Goal: Information Seeking & Learning: Learn about a topic

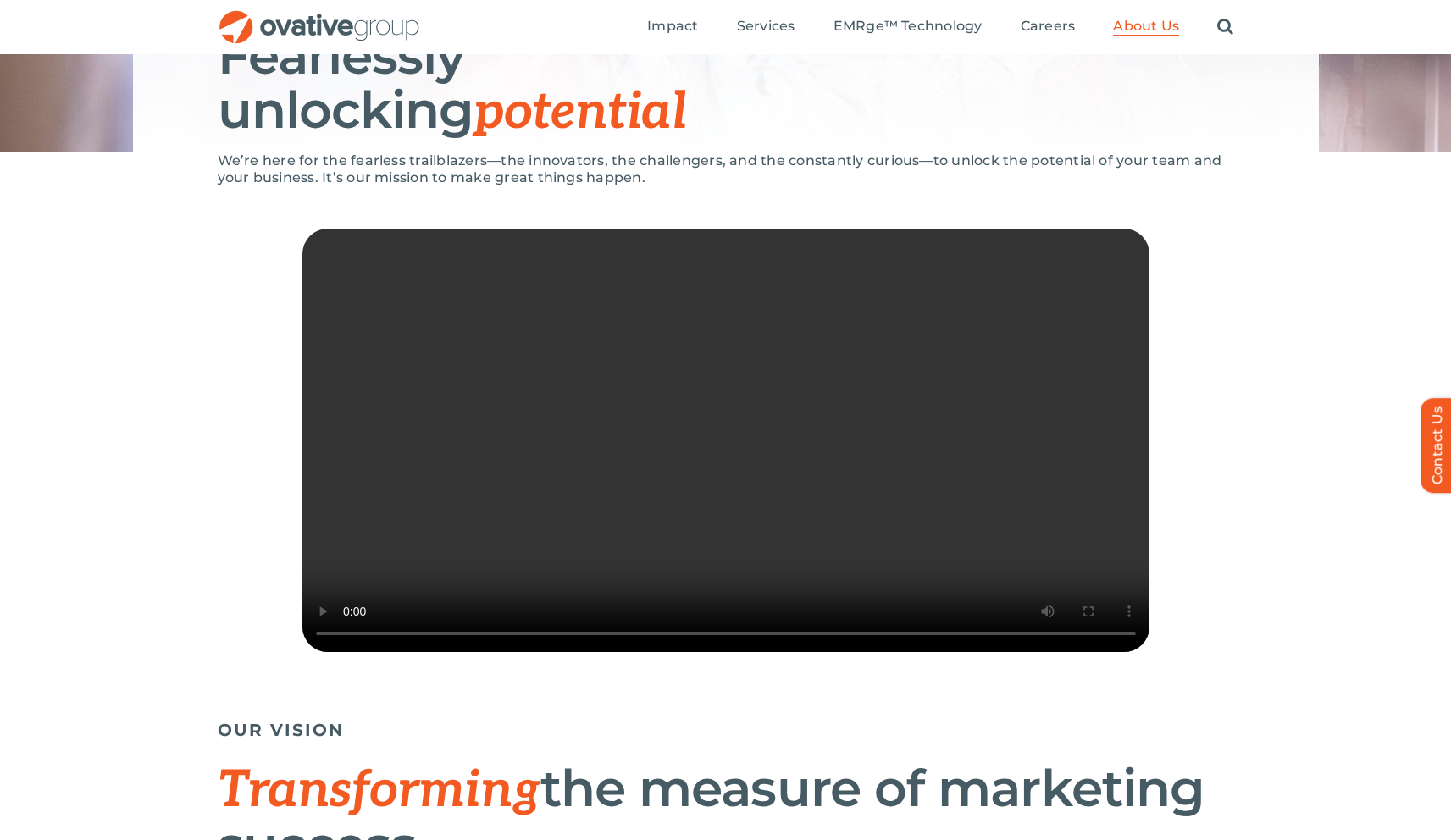
scroll to position [241, 0]
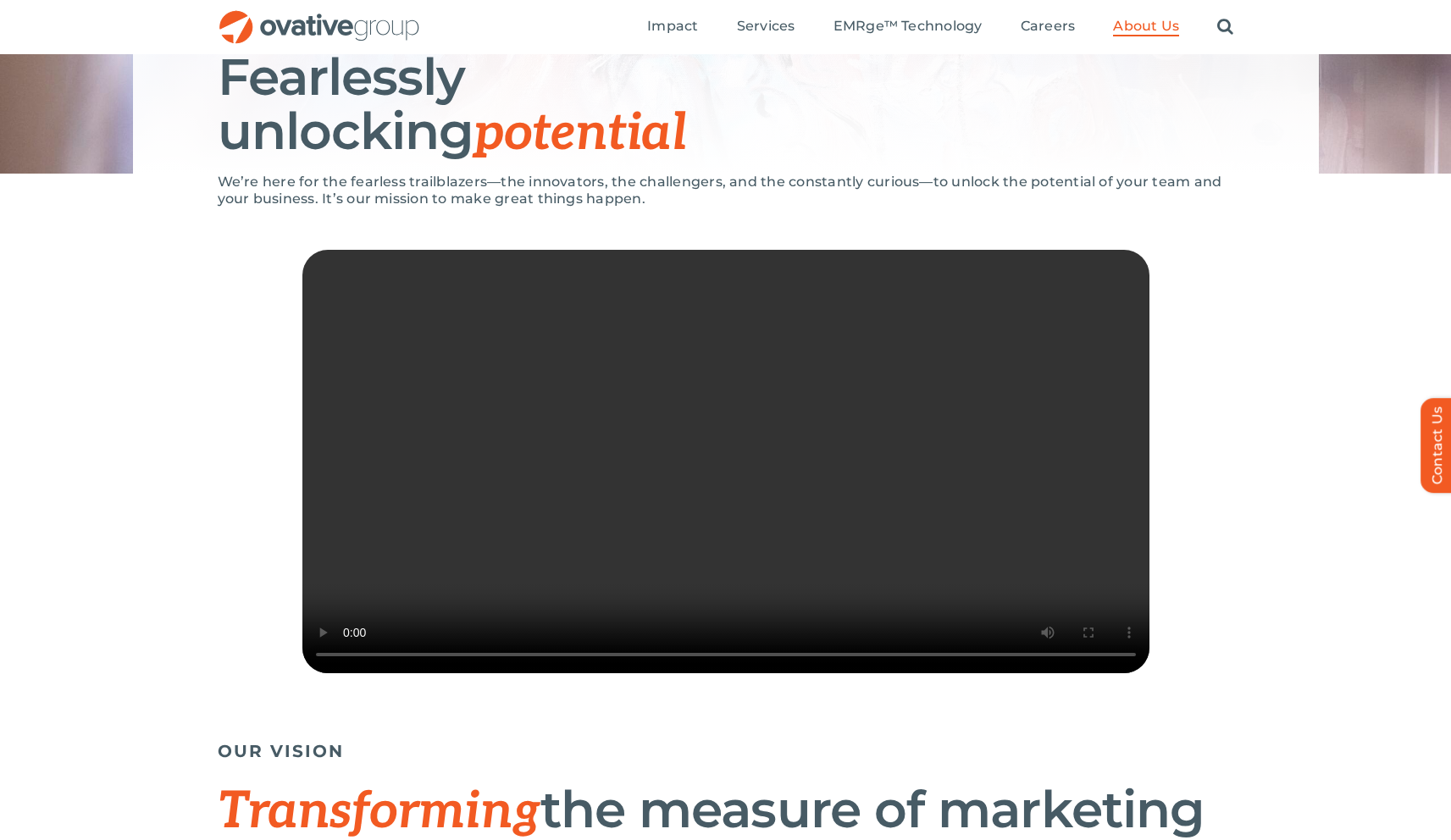
click at [1202, 512] on div "Sorry, your browser doesn't support embedded videos." at bounding box center [726, 466] width 1017 height 432
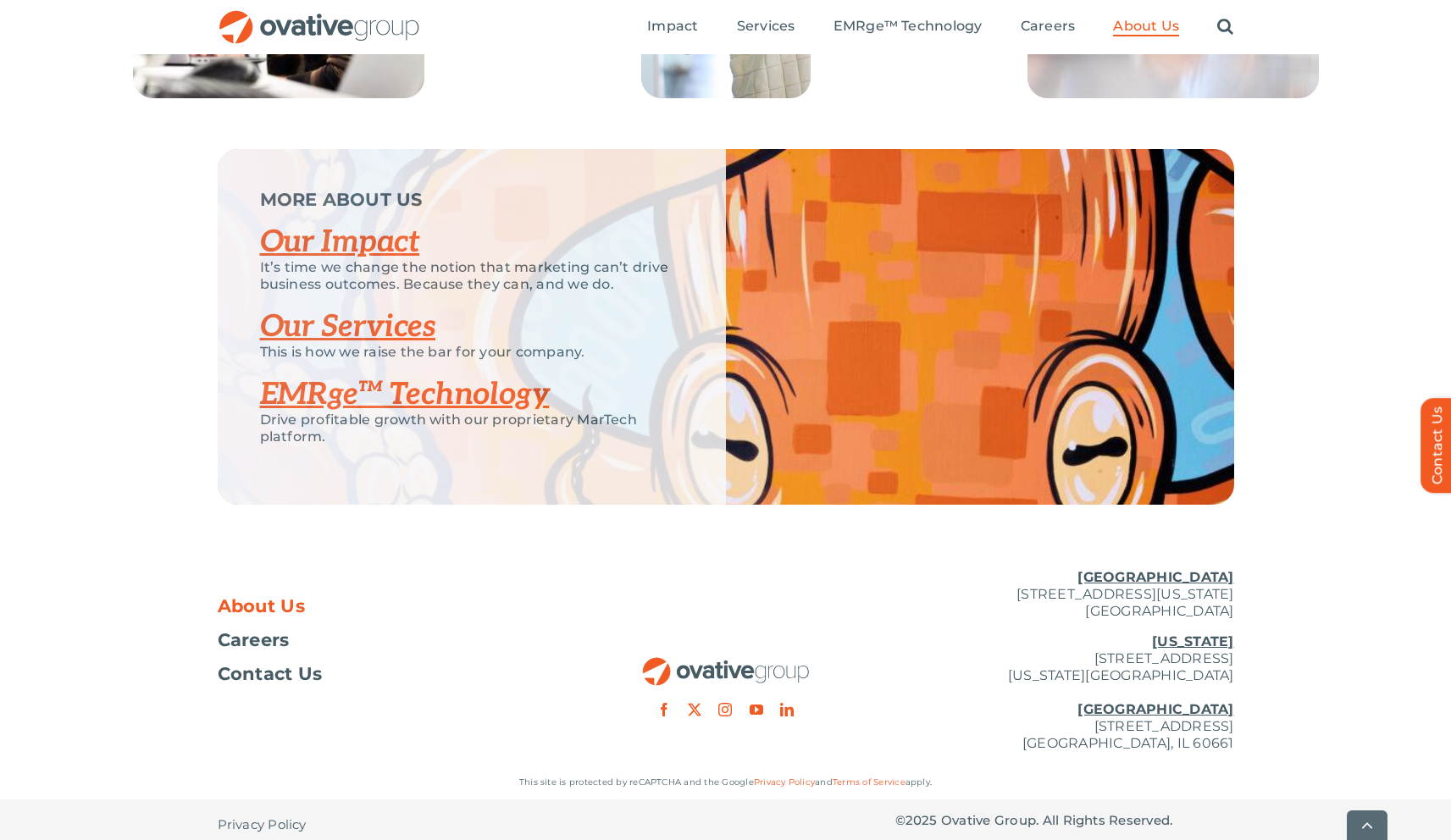
scroll to position [3498, 0]
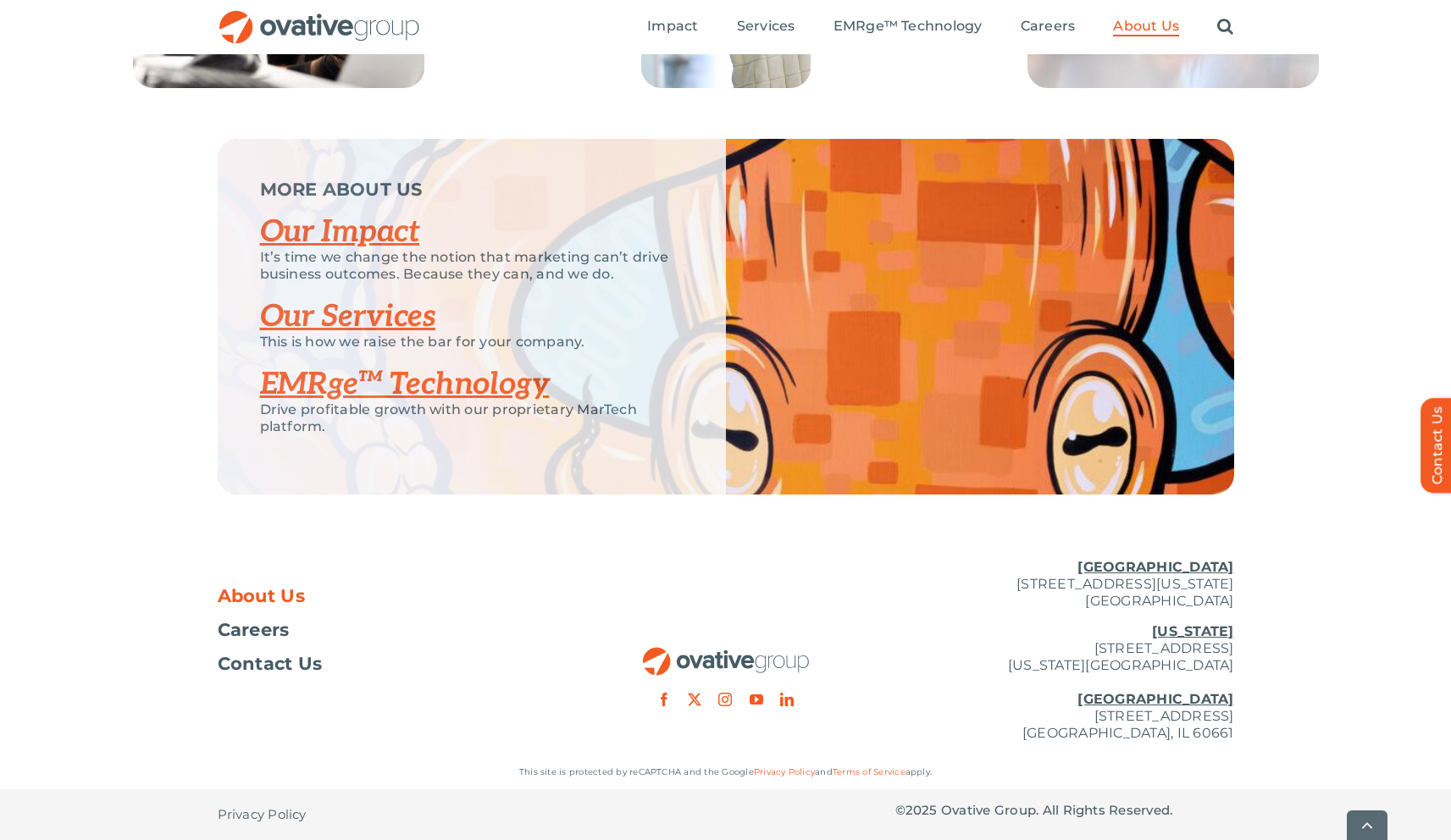
click at [340, 241] on link "Our Impact" at bounding box center [340, 231] width 161 height 37
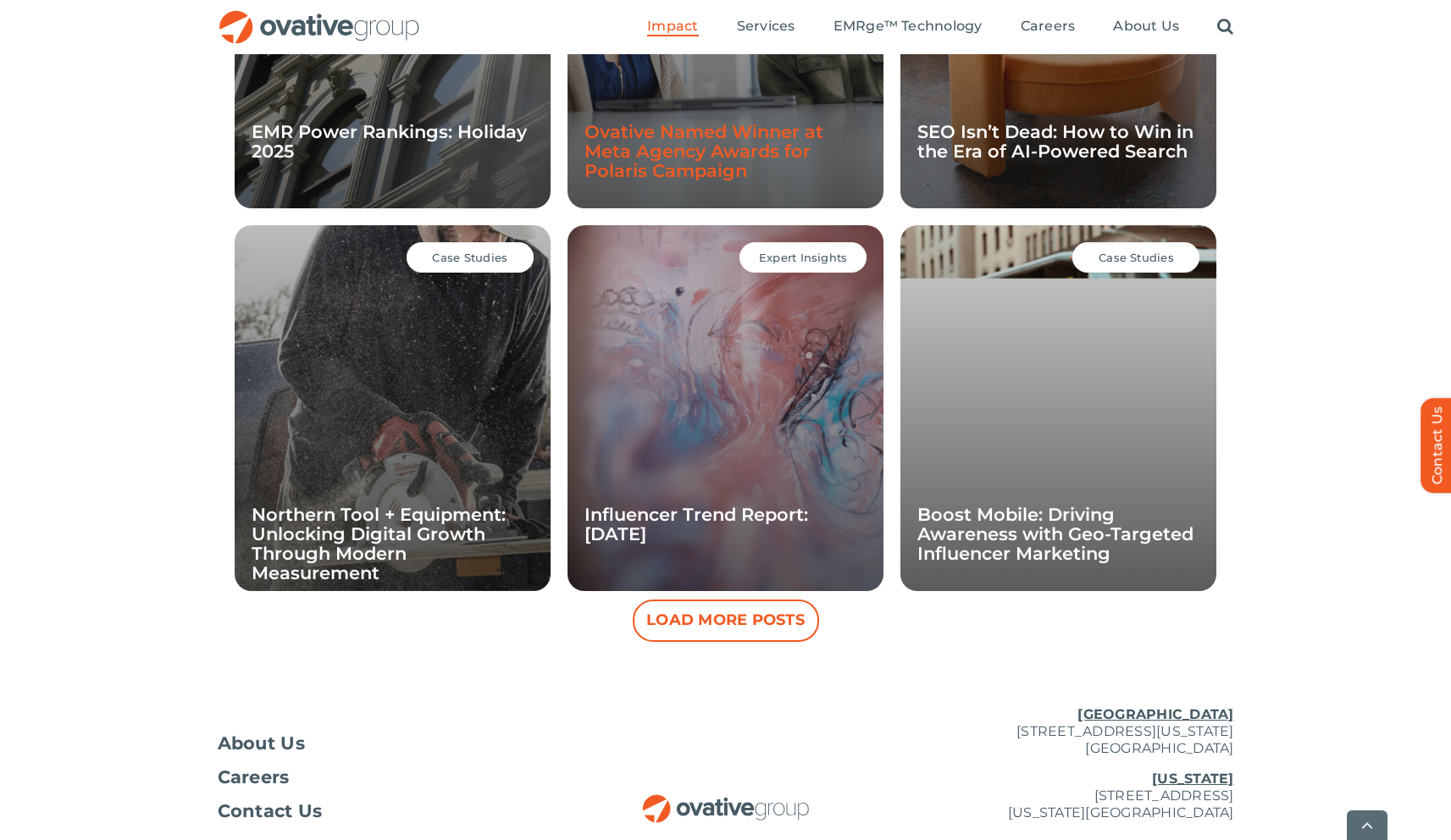
scroll to position [1608, 0]
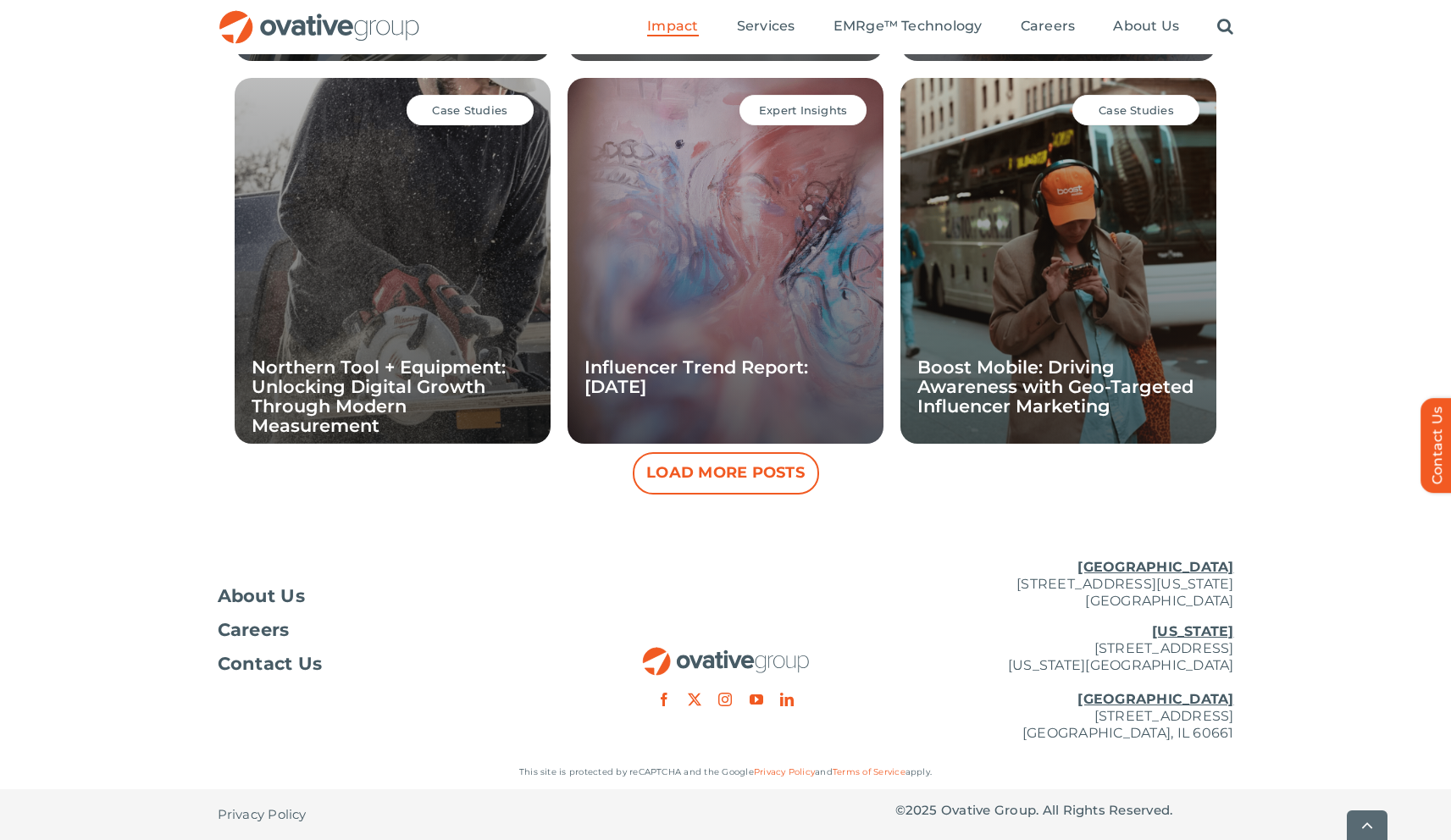
click at [681, 480] on button "Load More Posts" at bounding box center [726, 473] width 186 height 42
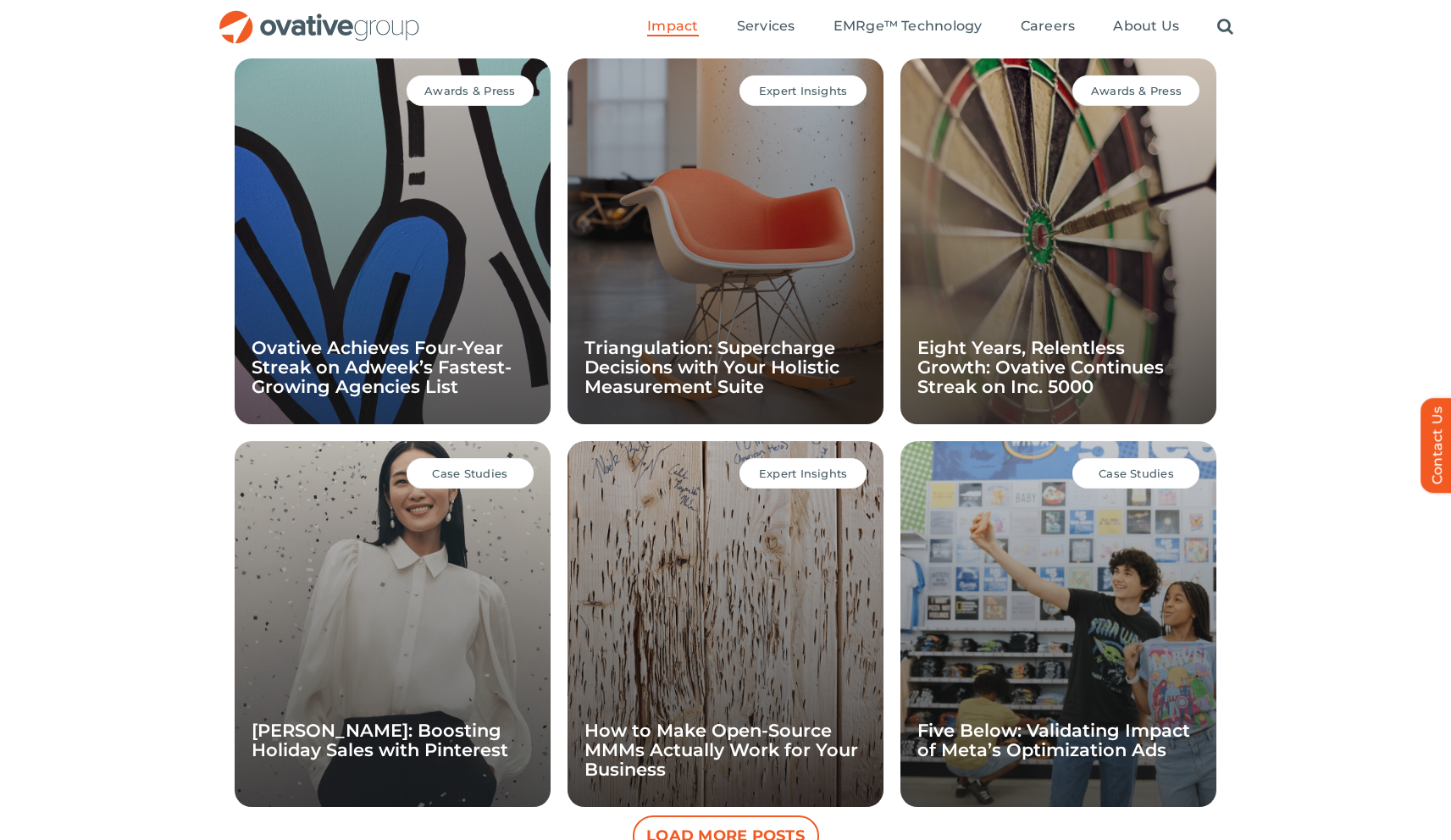
scroll to position [2006, 0]
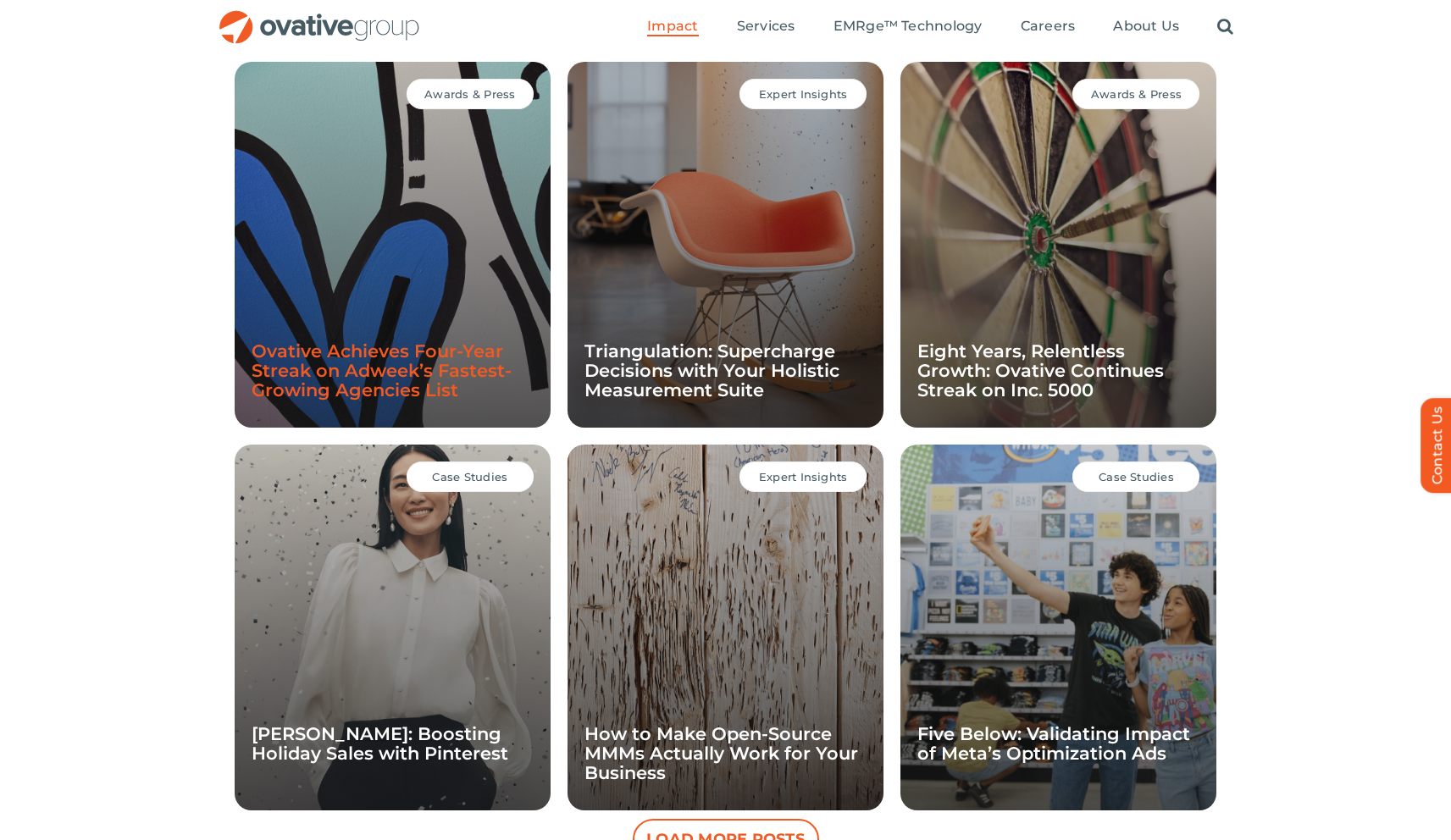
click at [325, 361] on link "Ovative Achieves Four-Year Streak on Adweek’s Fastest-Growing Agencies List" at bounding box center [382, 370] width 260 height 60
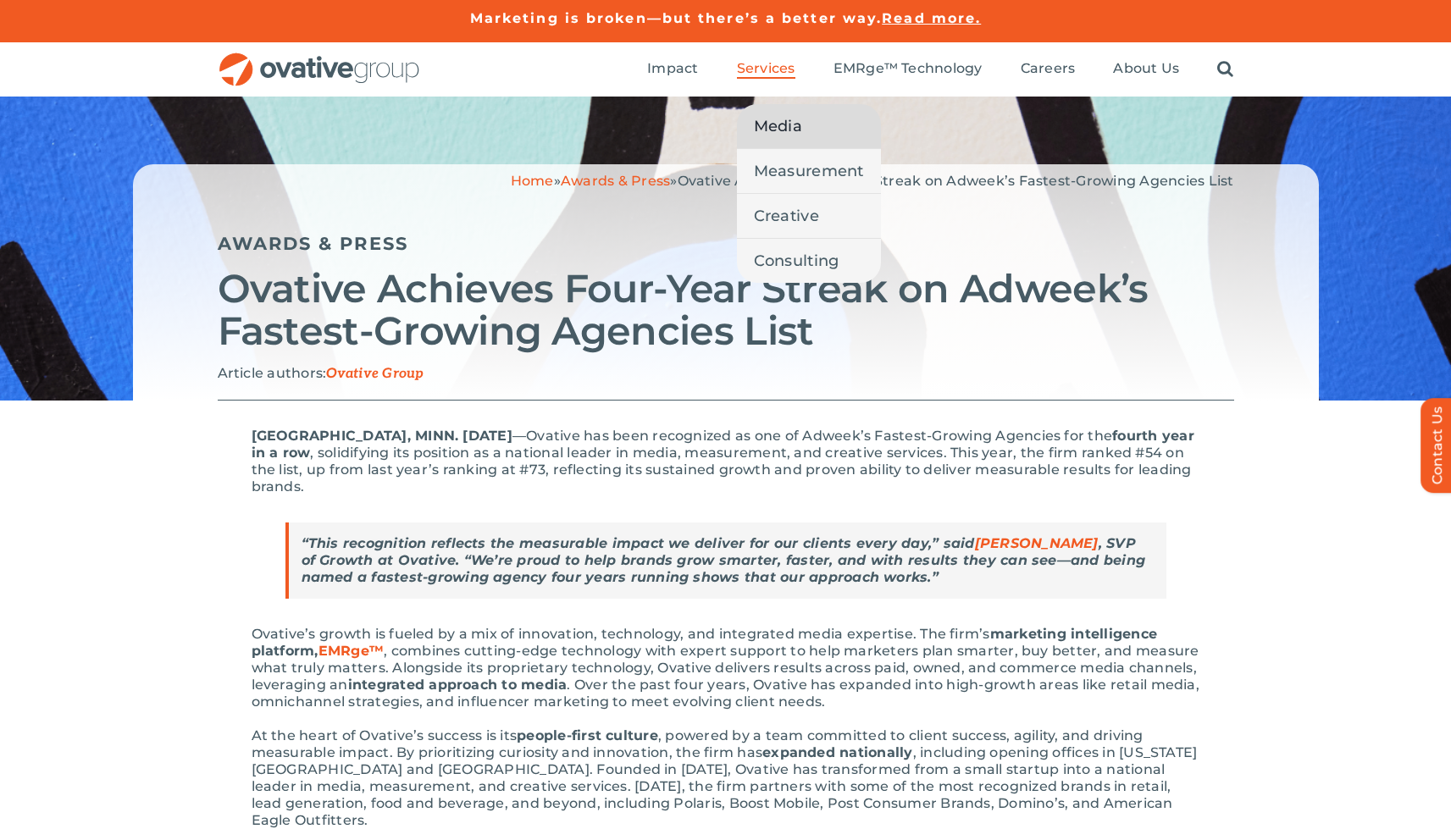
click at [783, 133] on span "Media" at bounding box center [778, 126] width 48 height 24
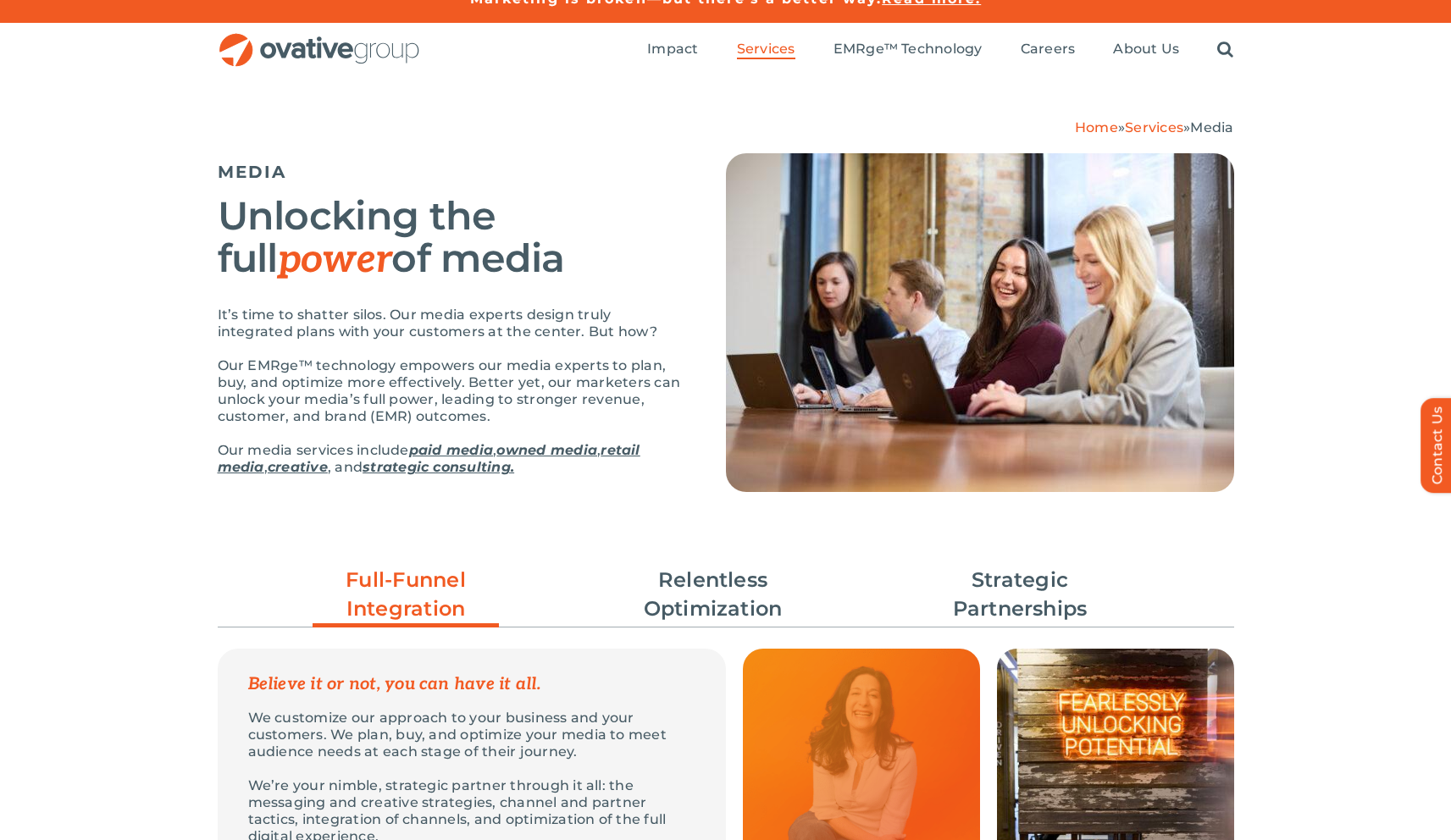
scroll to position [27, 0]
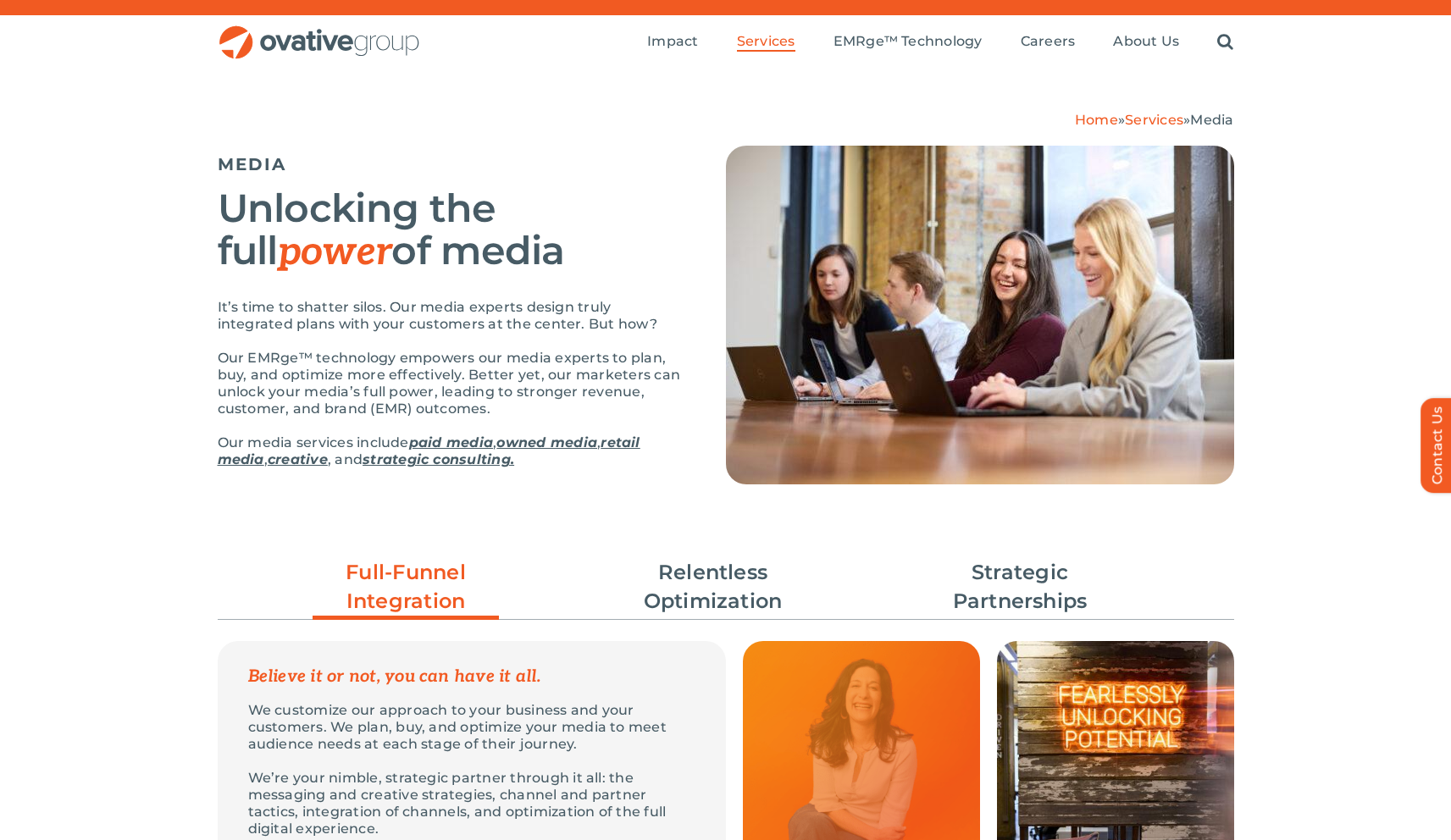
click at [467, 444] on link "paid media" at bounding box center [450, 442] width 84 height 16
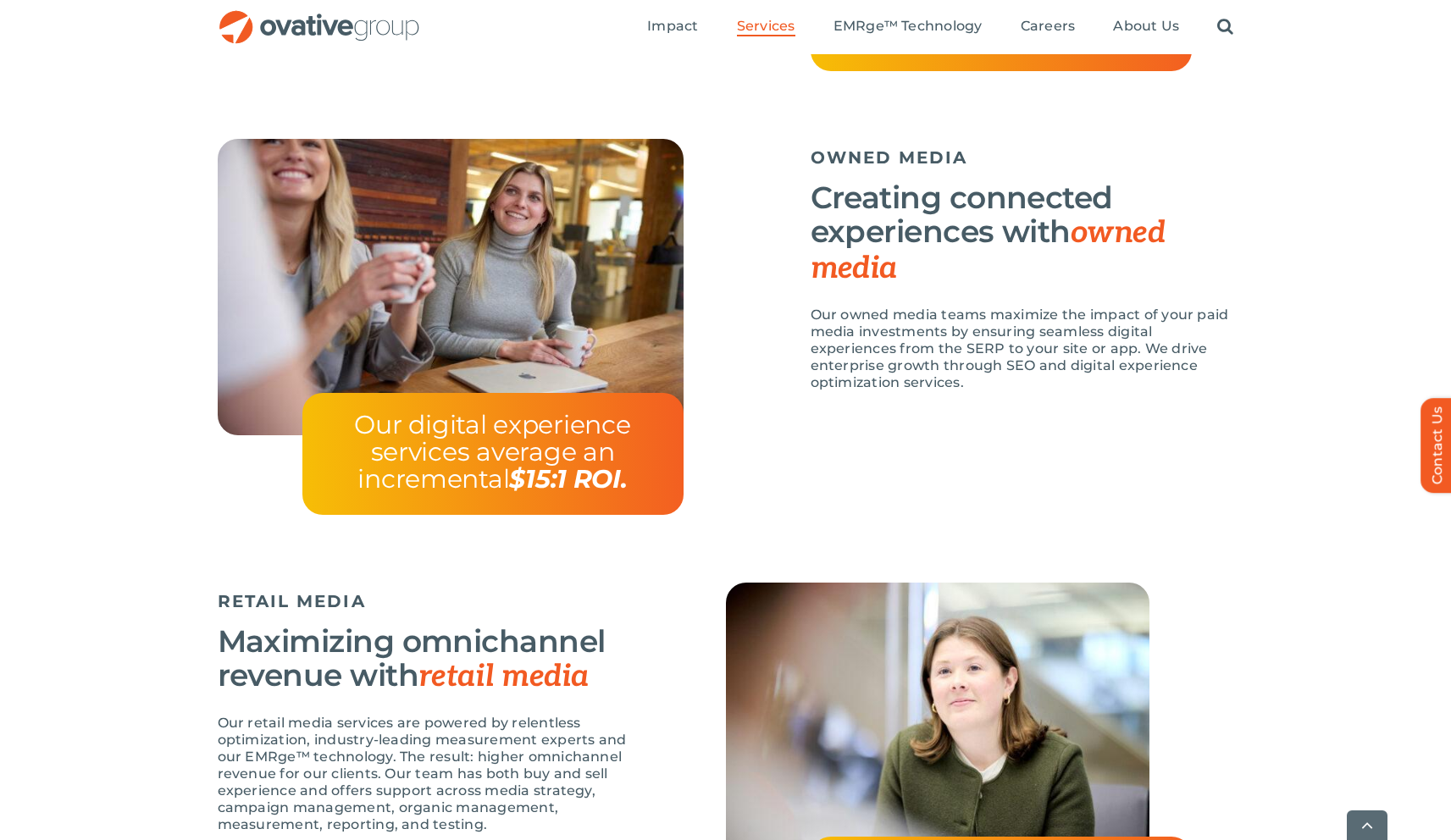
scroll to position [1809, 0]
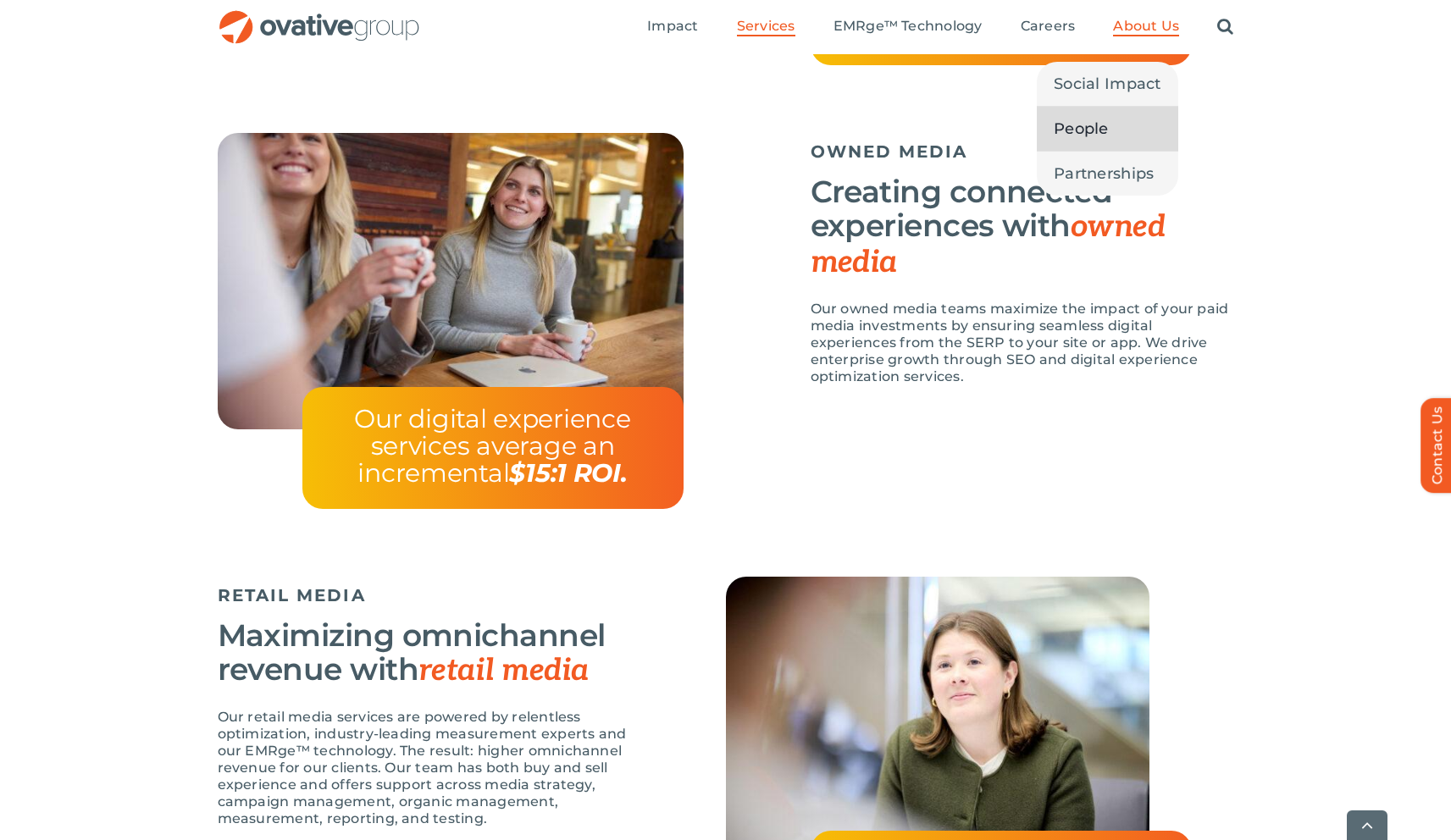
click at [1087, 125] on span "People" at bounding box center [1081, 129] width 55 height 24
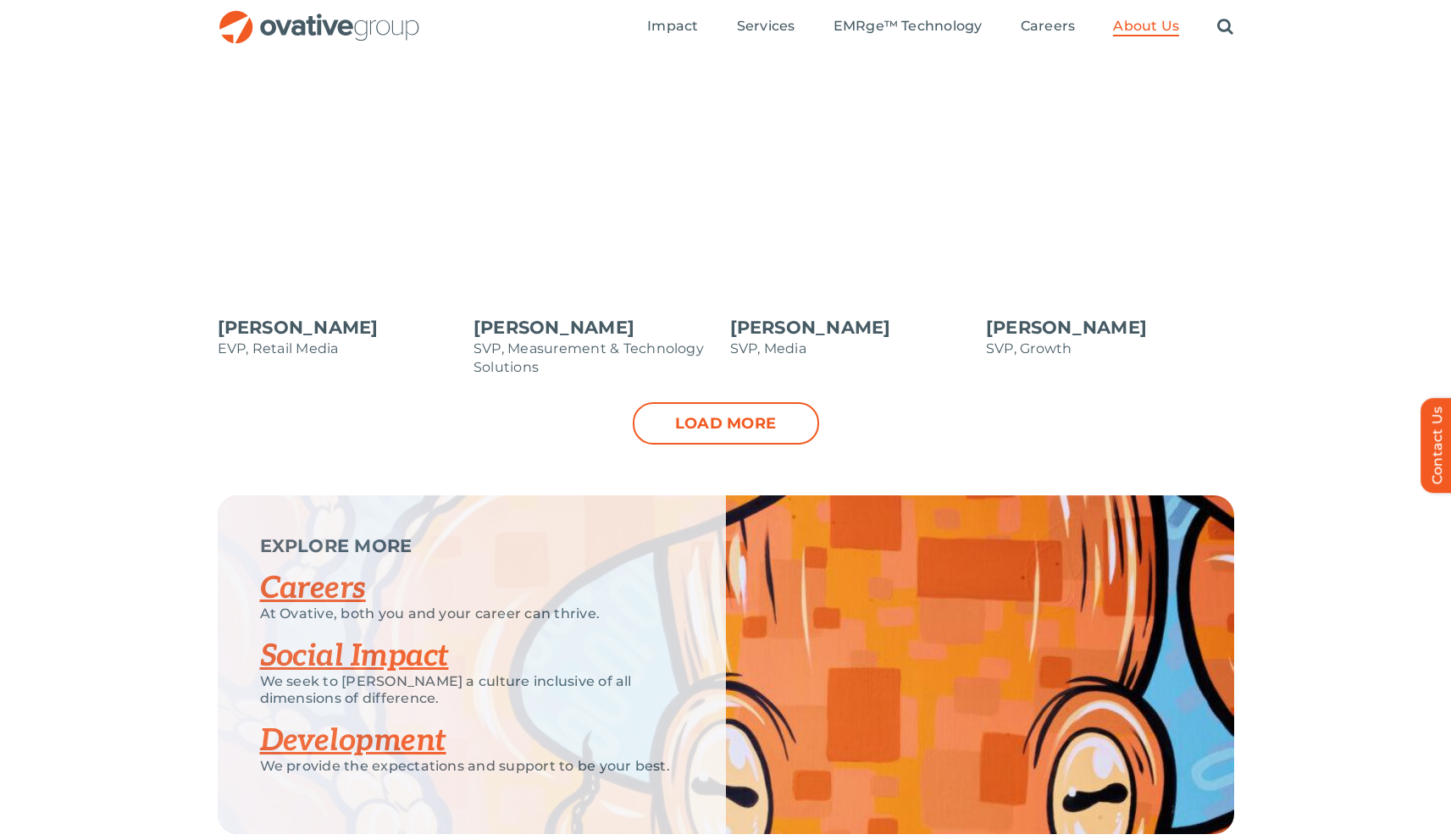
scroll to position [1749, 0]
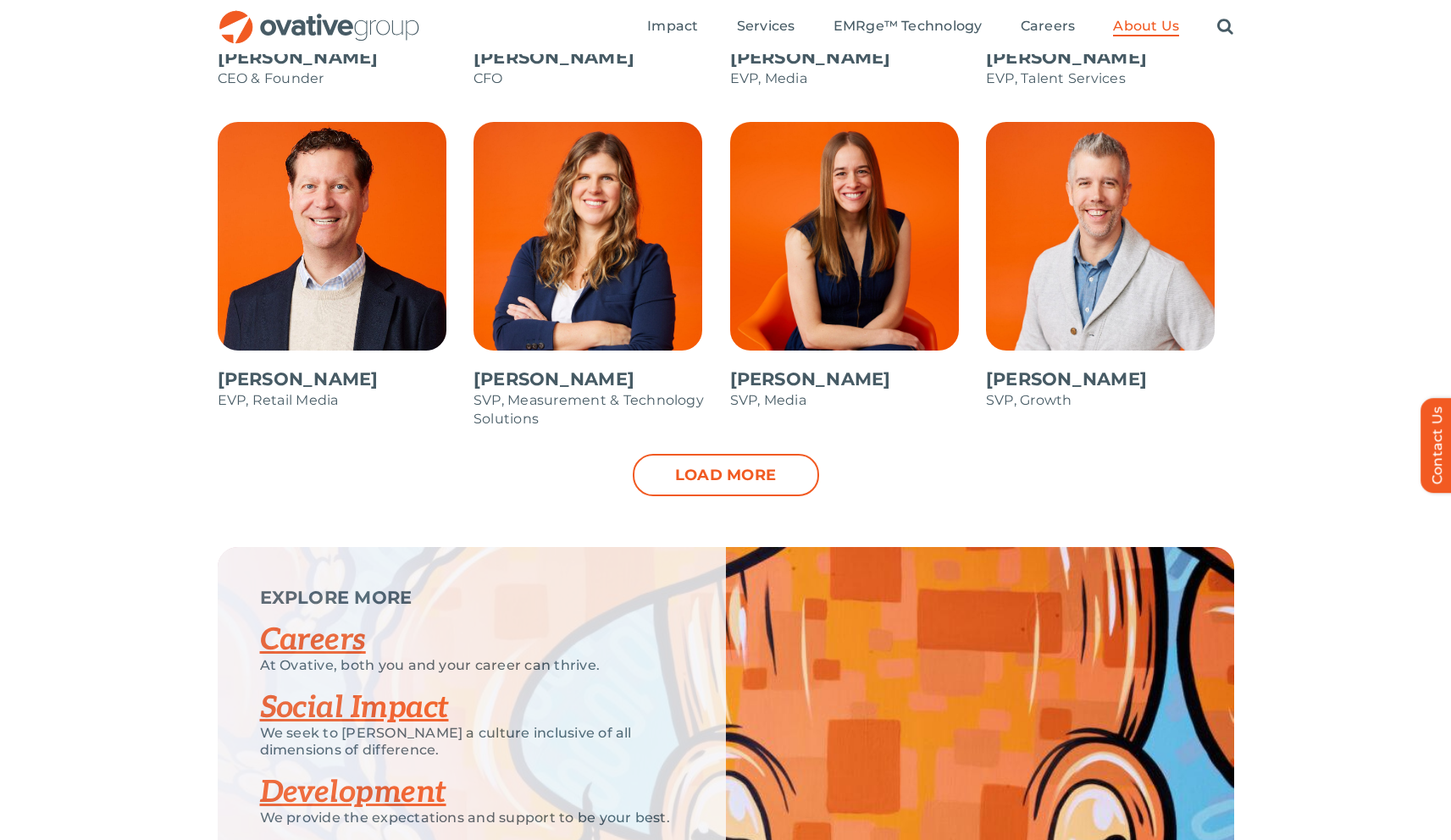
click at [358, 29] on img "OG_Full_horizontal_RGB" at bounding box center [319, 28] width 203 height 35
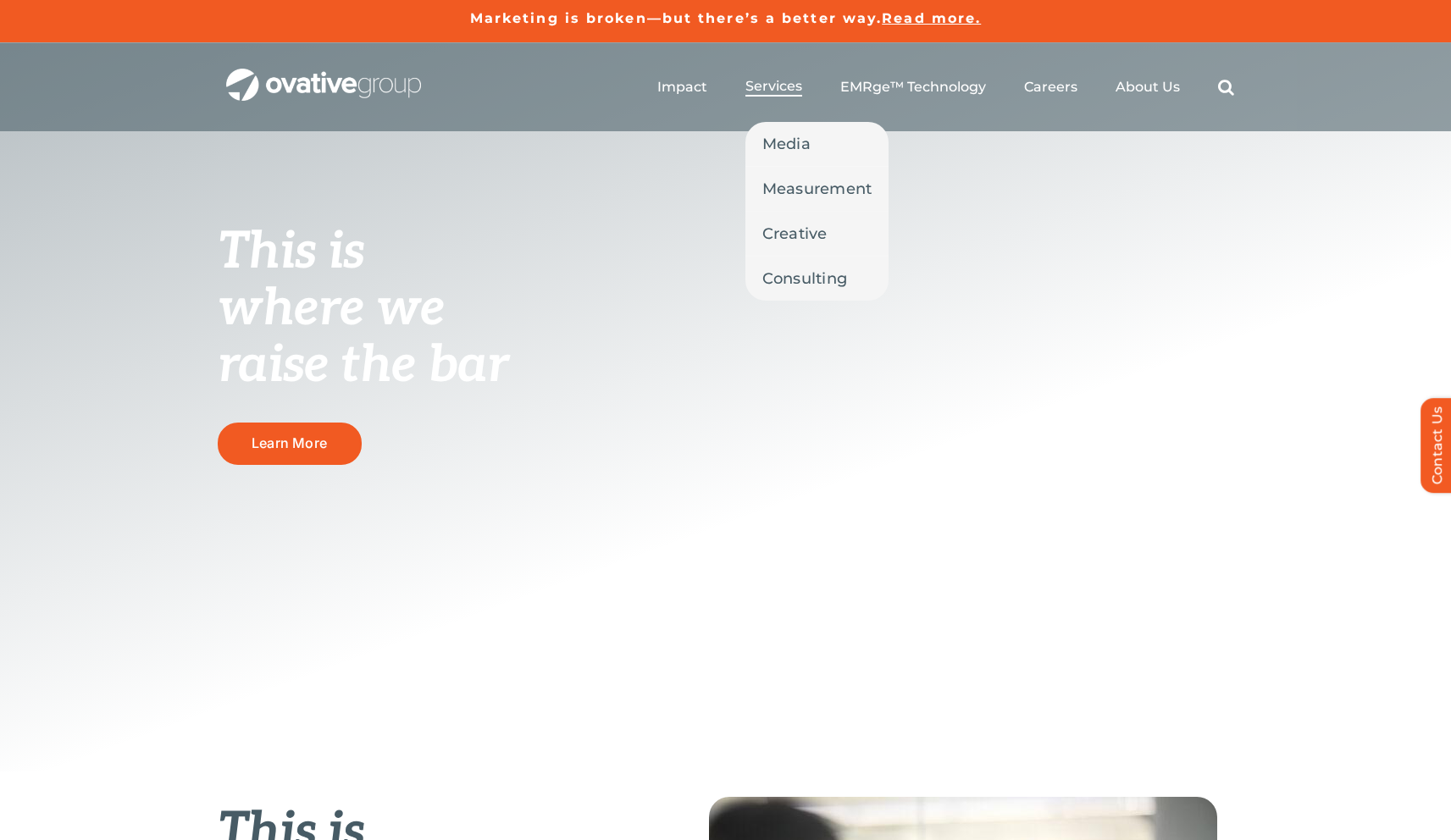
click at [788, 88] on span "Services" at bounding box center [774, 86] width 57 height 17
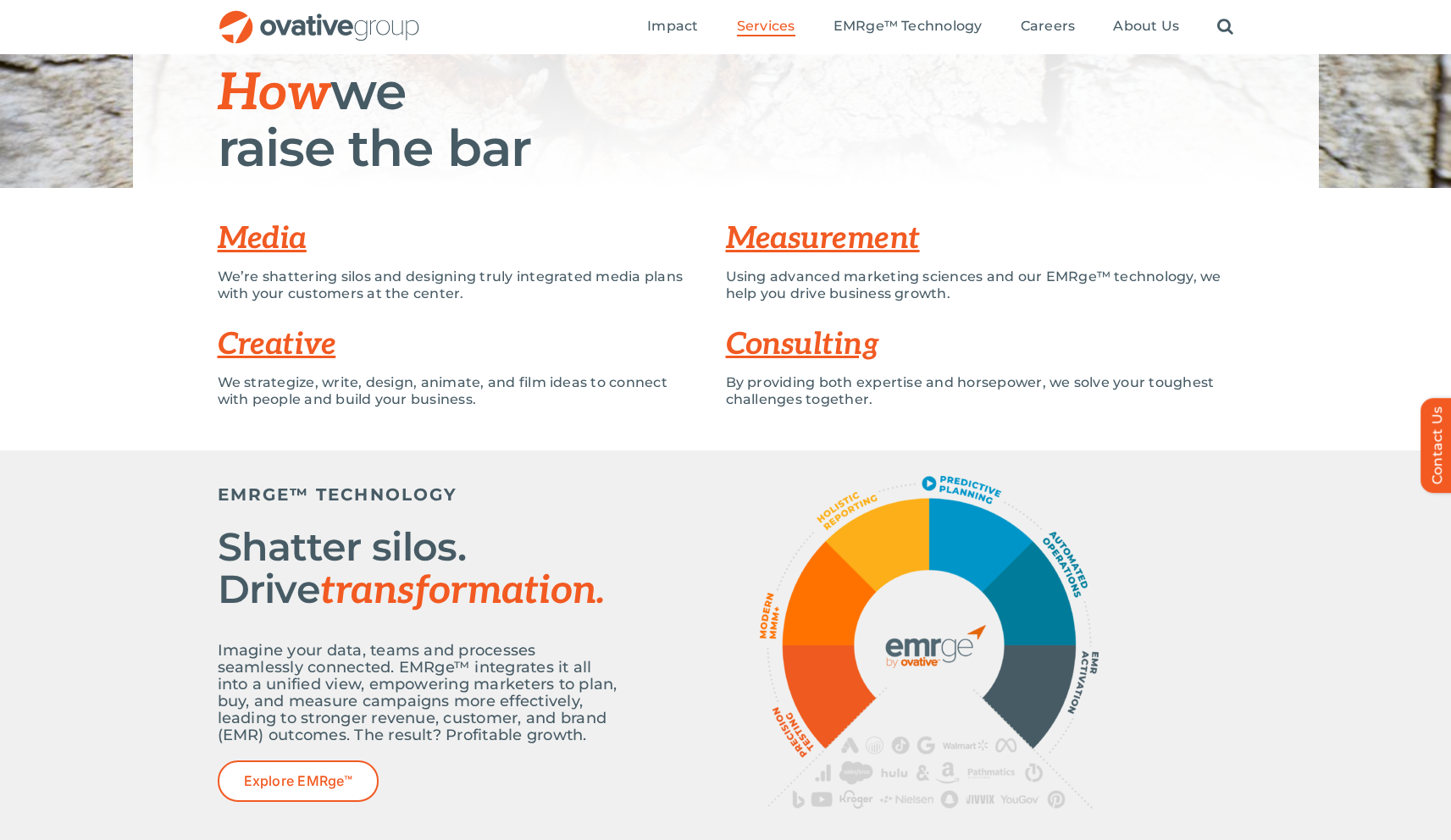
scroll to position [195, 0]
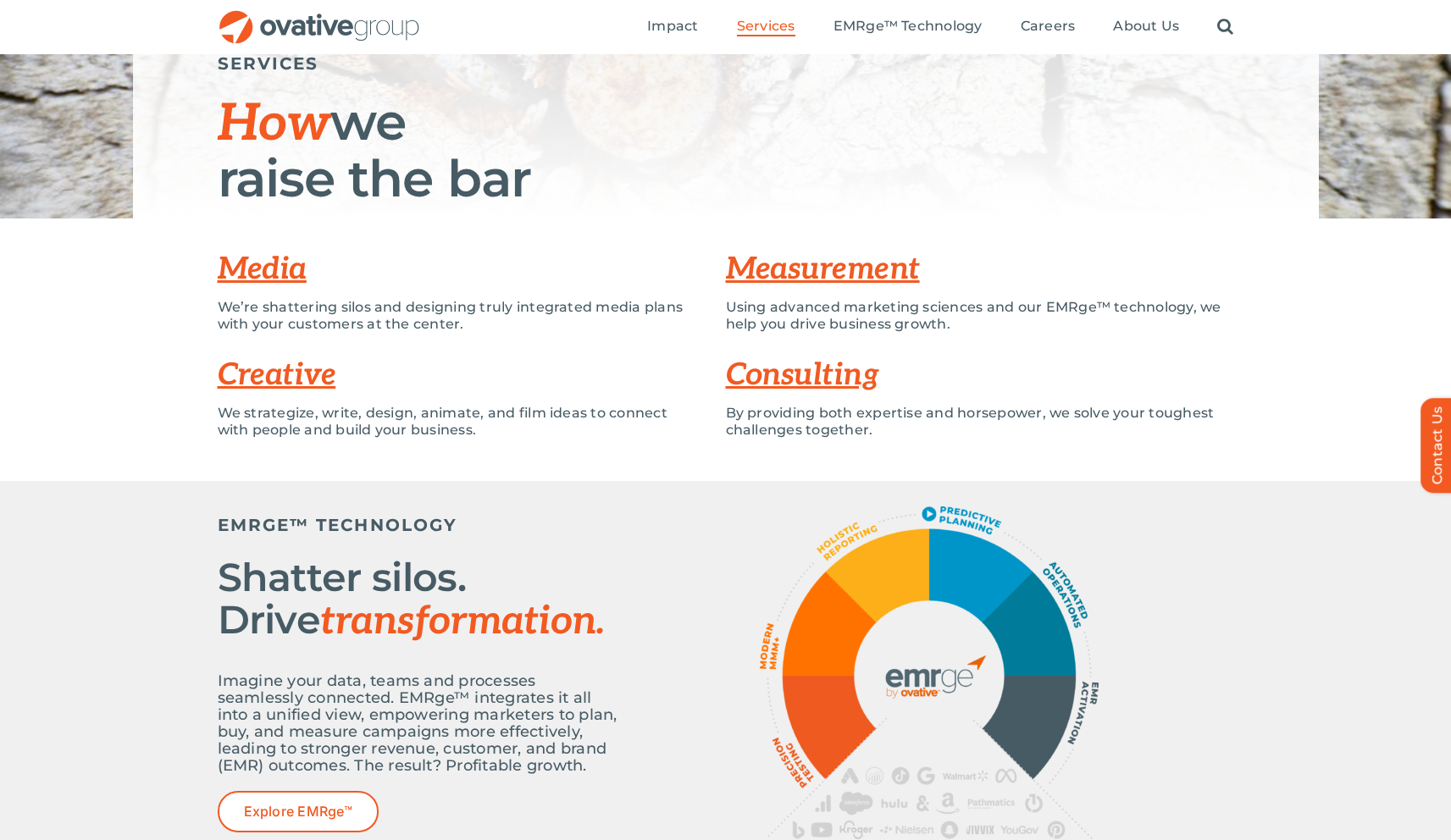
click at [295, 369] on link "Creative" at bounding box center [277, 375] width 119 height 37
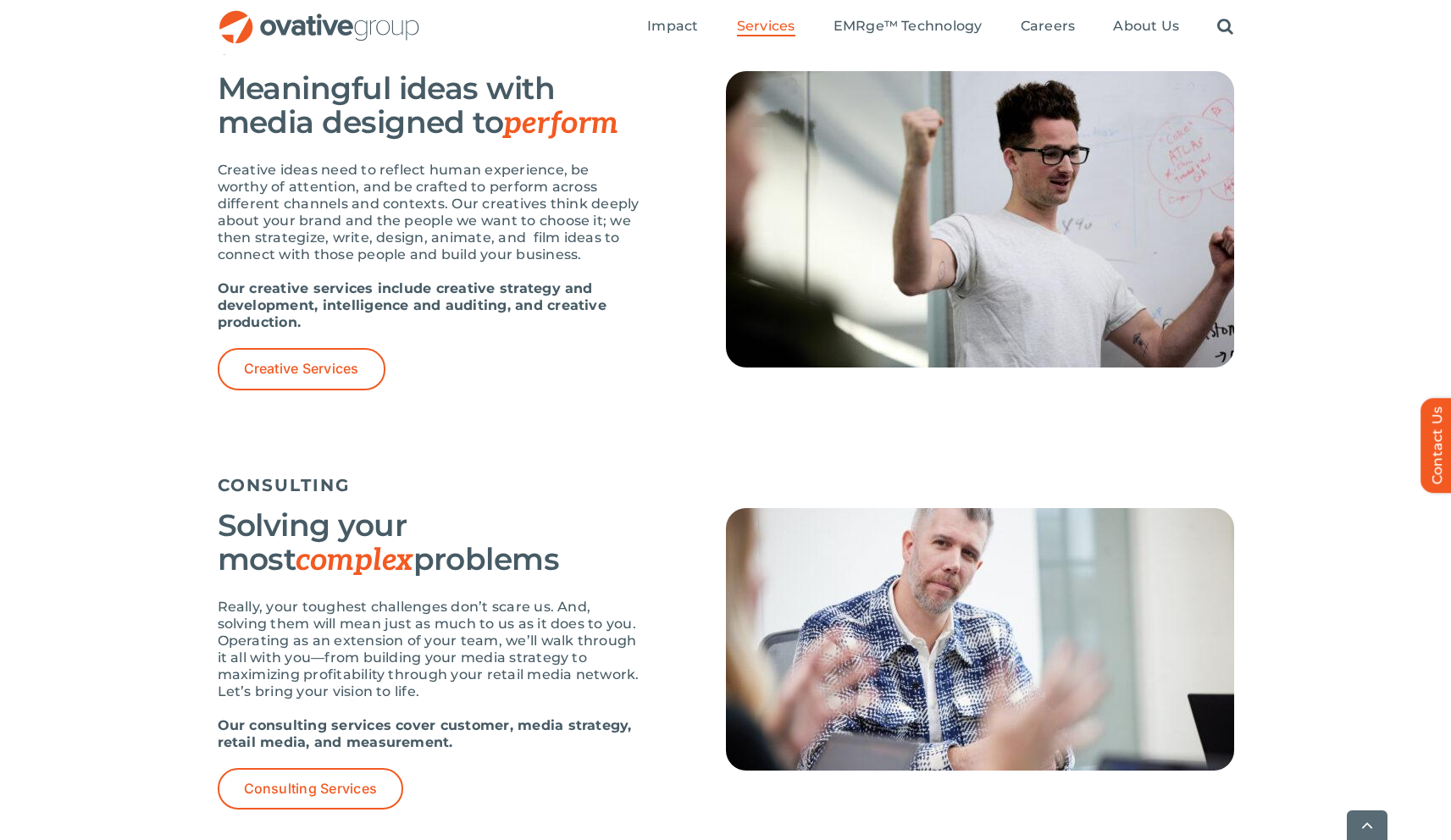
scroll to position [1959, 0]
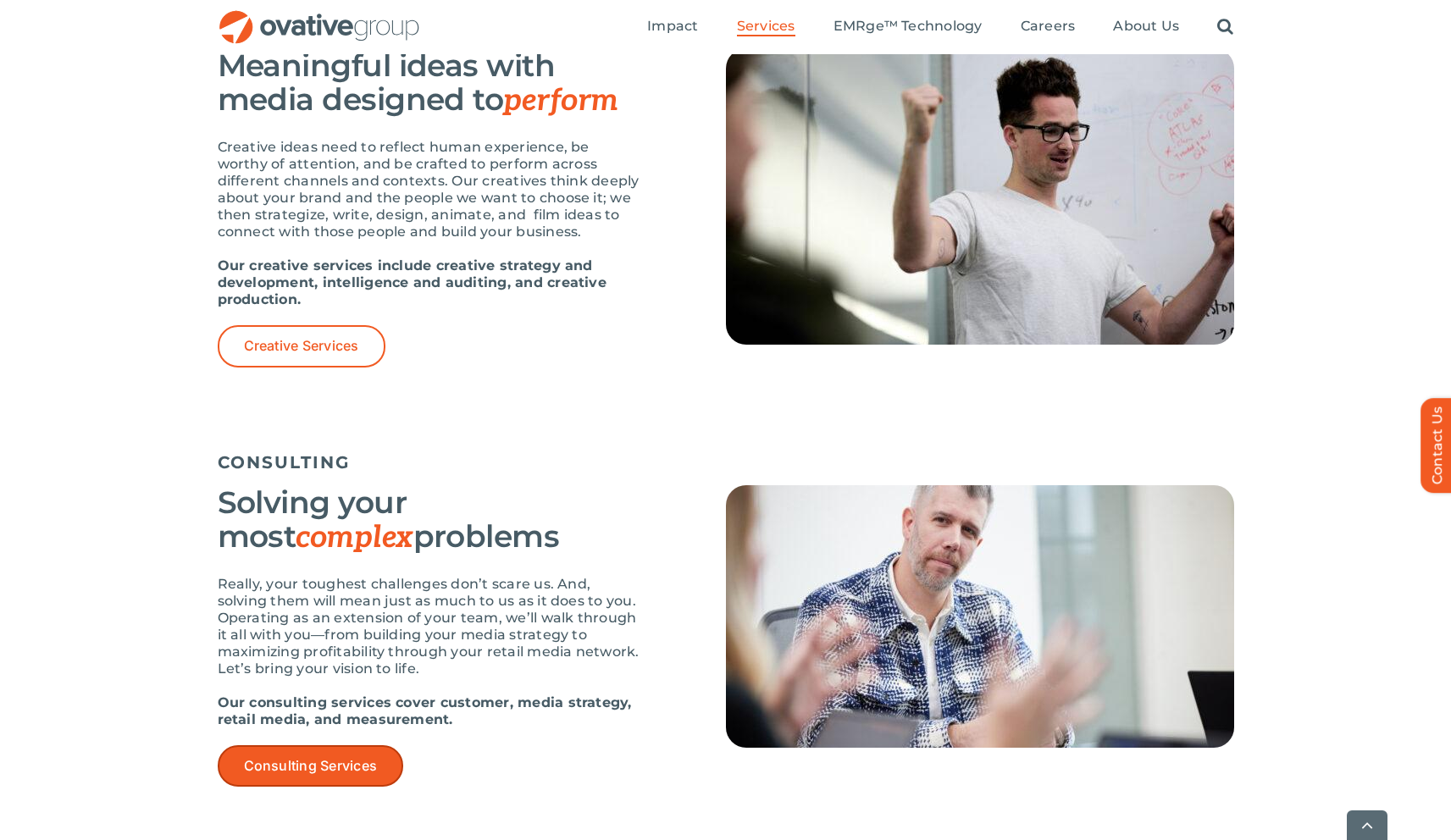
click at [256, 758] on span "Consulting Services" at bounding box center [310, 765] width 134 height 16
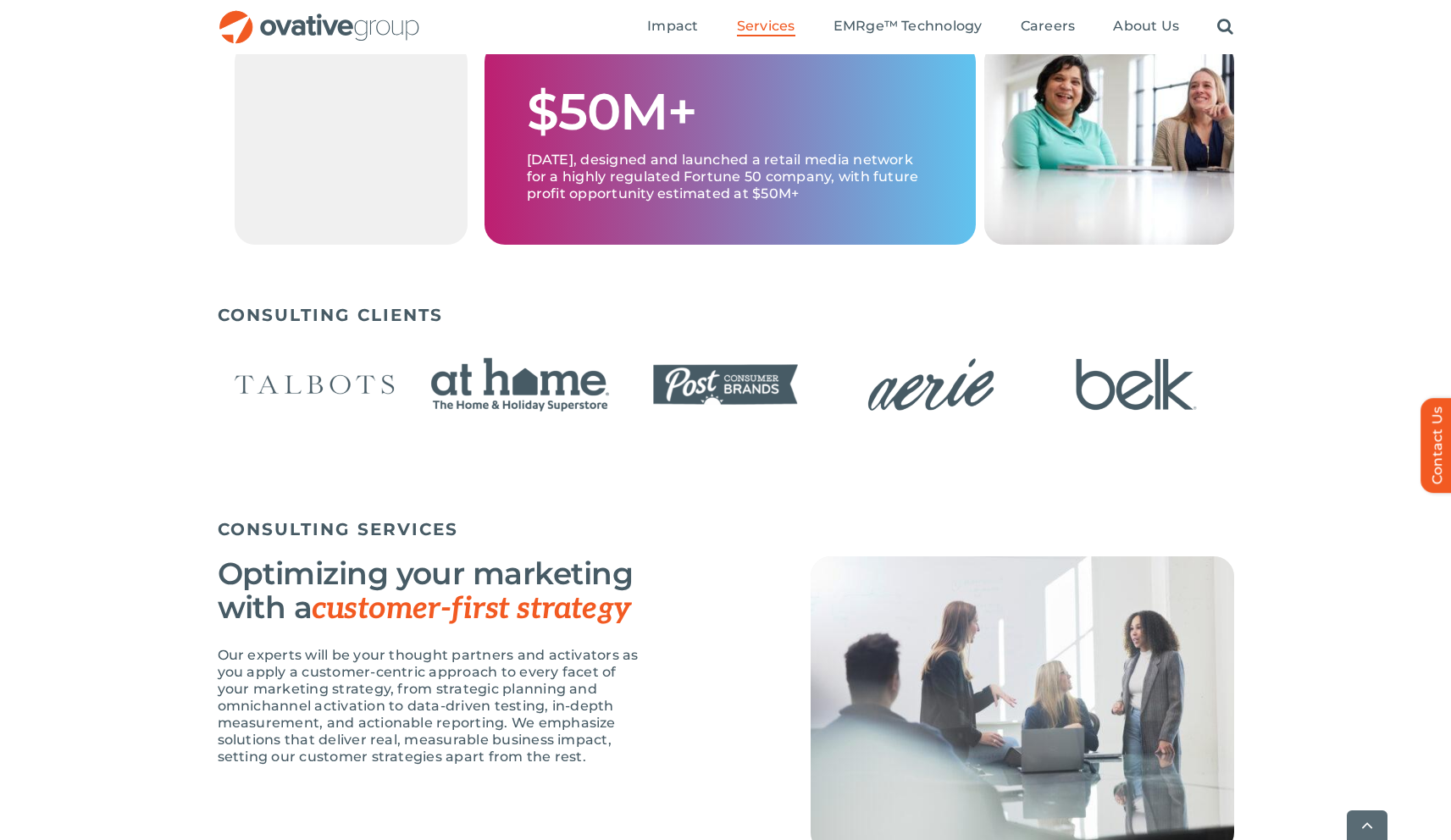
scroll to position [1024, 0]
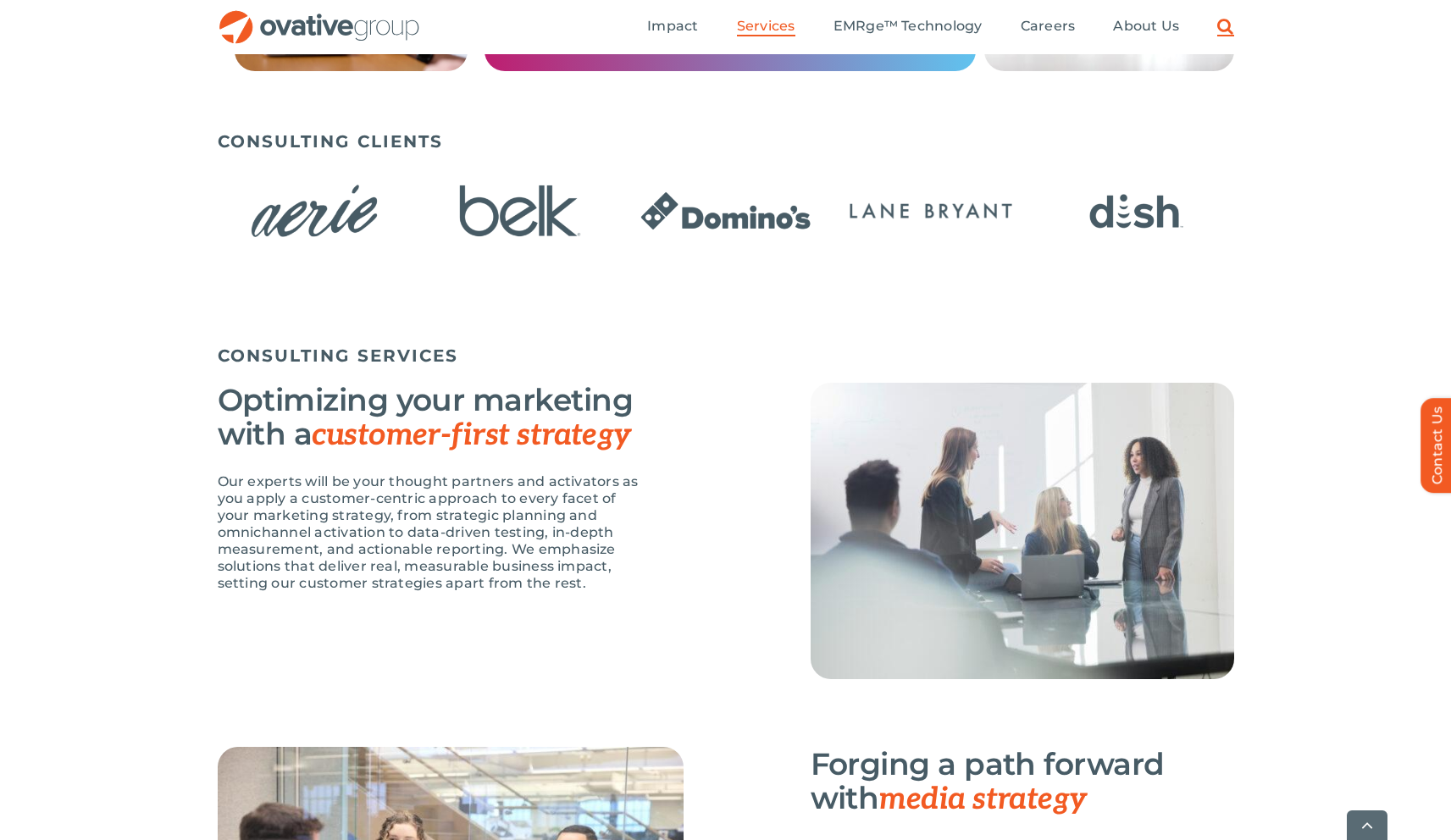
click at [1221, 23] on link "Search" at bounding box center [1224, 27] width 16 height 18
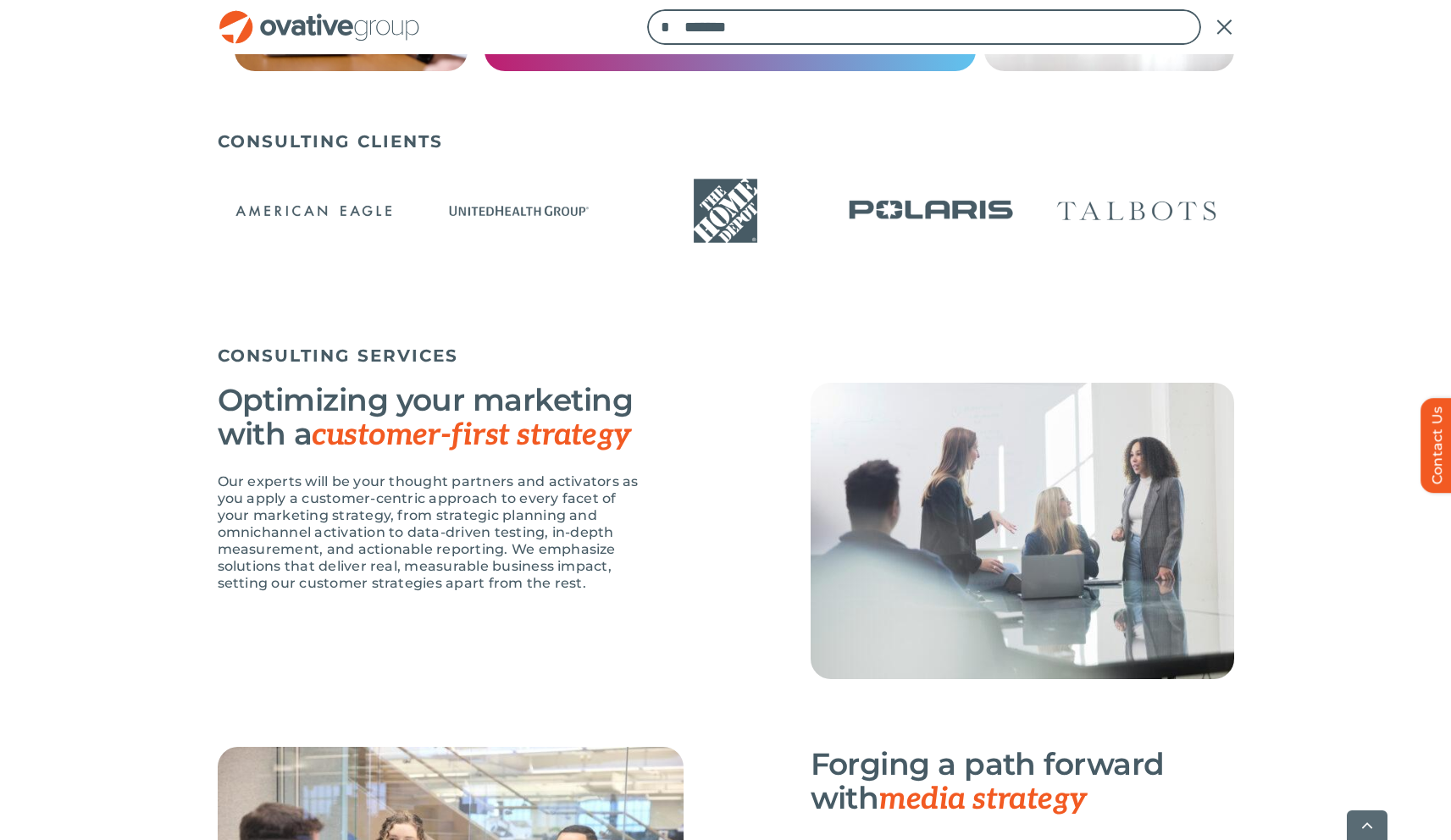
type input "*******"
click at [647, 9] on input "*" at bounding box center [664, 27] width 36 height 36
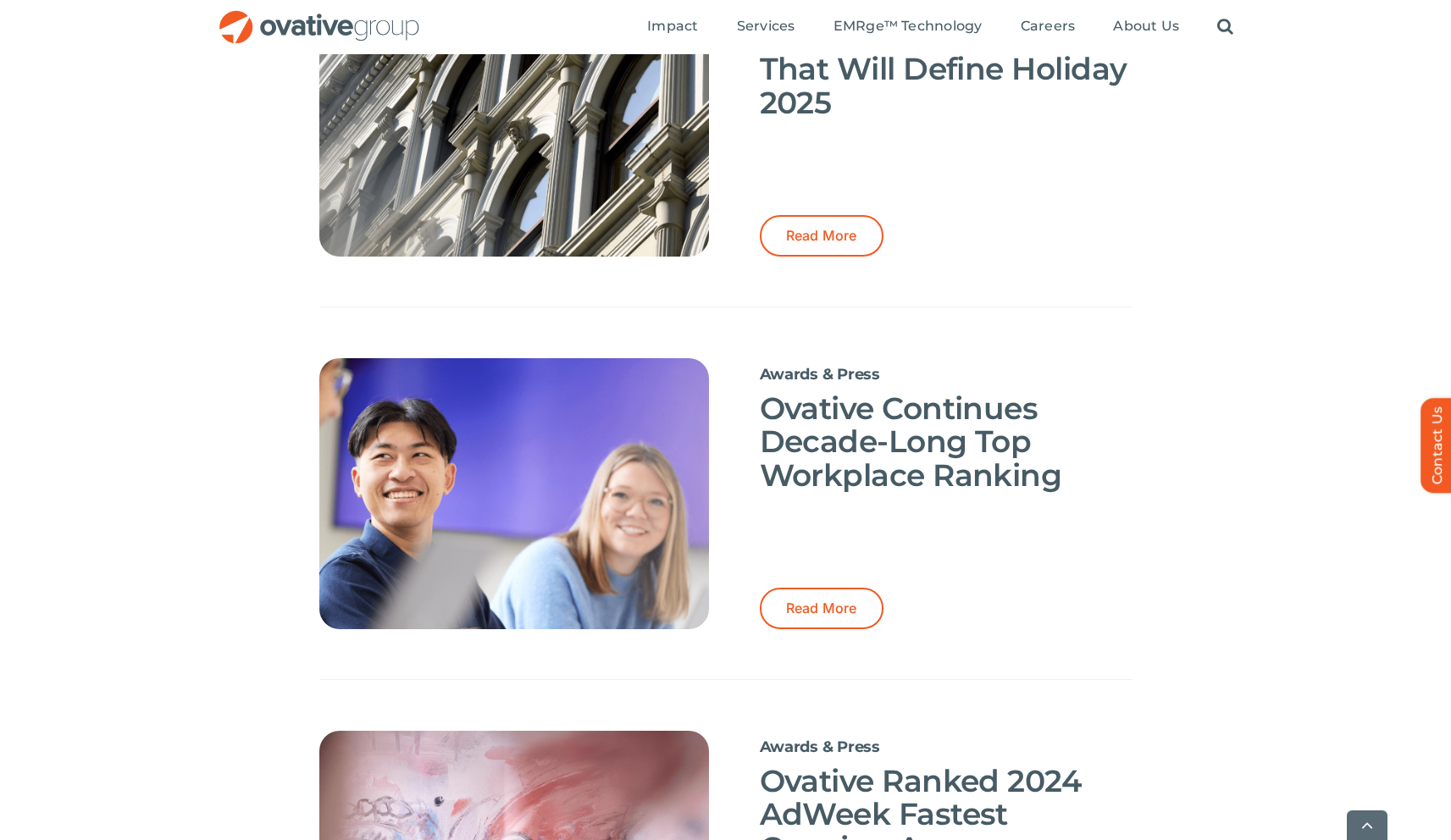
scroll to position [1331, 0]
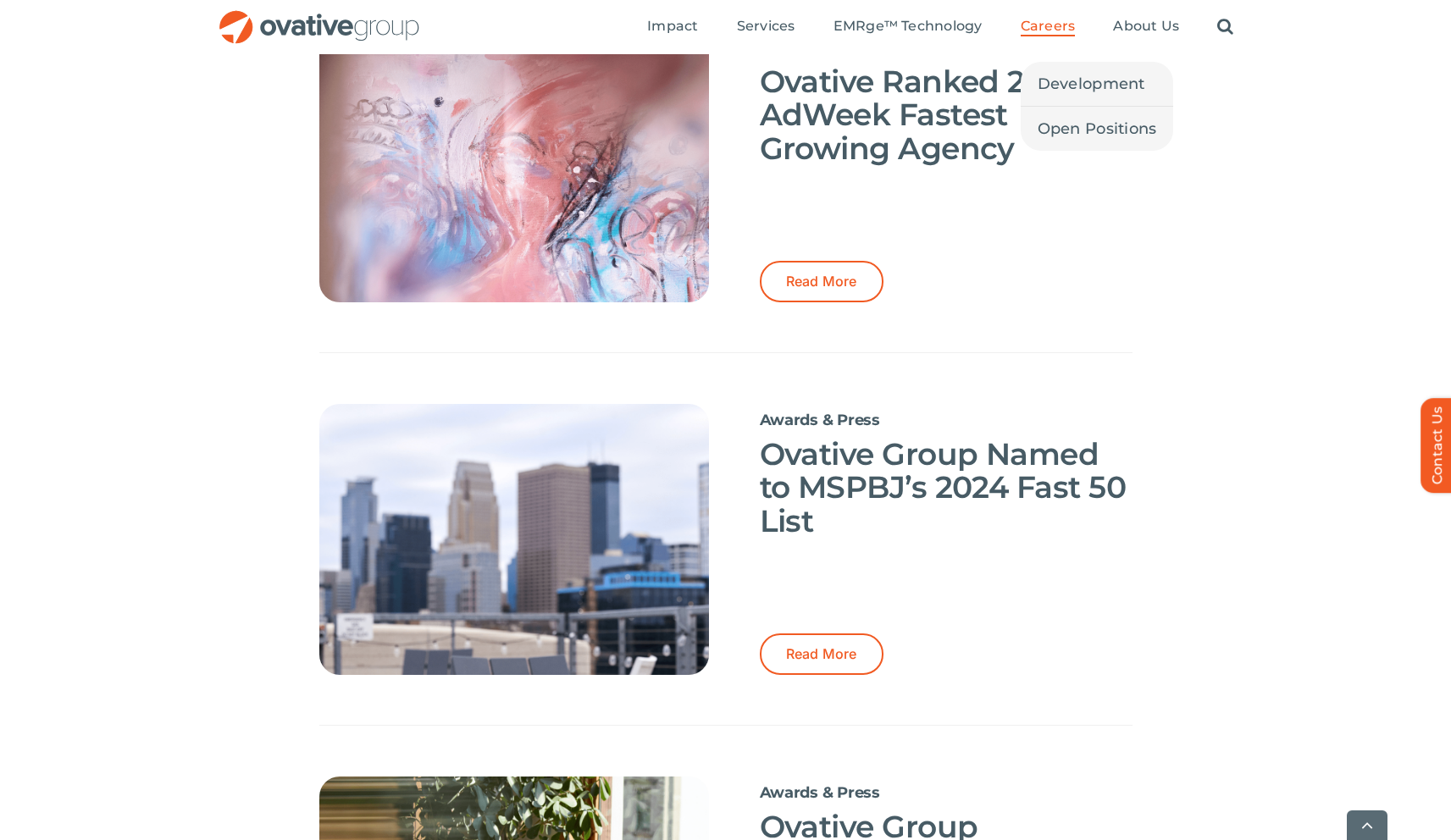
click at [1063, 19] on span "Careers" at bounding box center [1048, 26] width 55 height 17
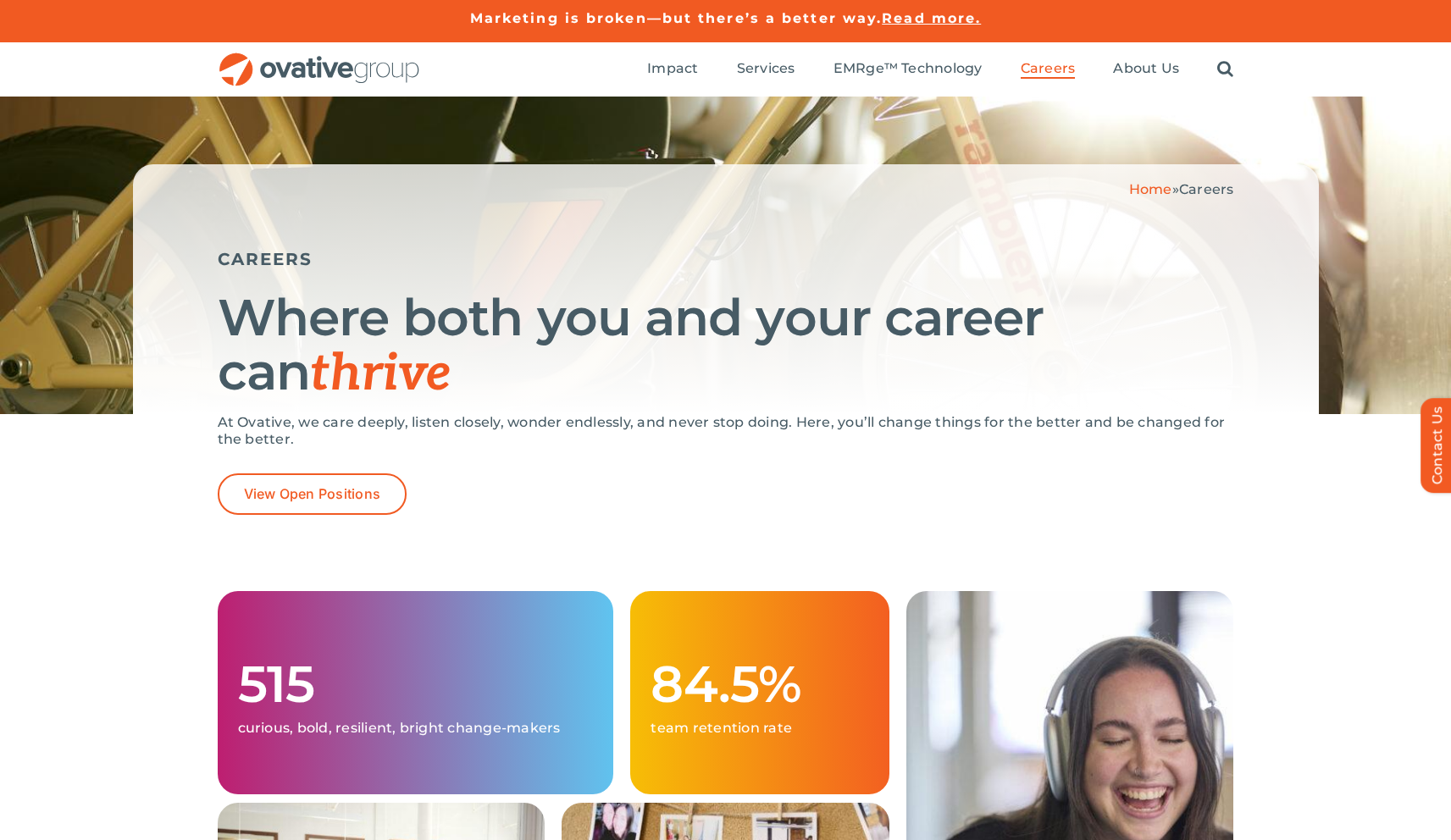
click at [1063, 19] on h5 "Marketing is broken—but there’s a better way. Read more." at bounding box center [725, 18] width 1451 height 20
click at [1067, 124] on span "Development" at bounding box center [1091, 126] width 108 height 24
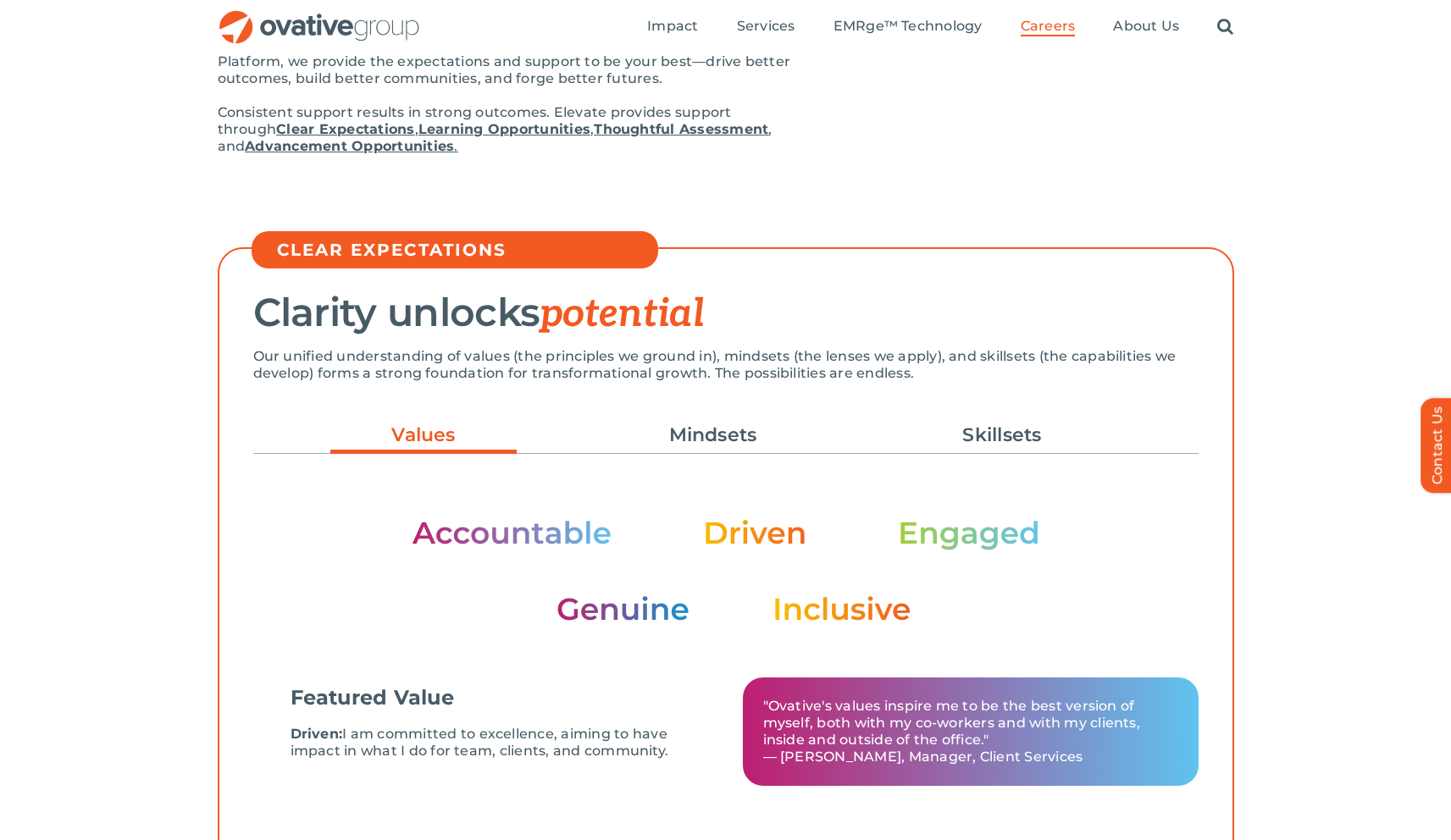
scroll to position [70, 0]
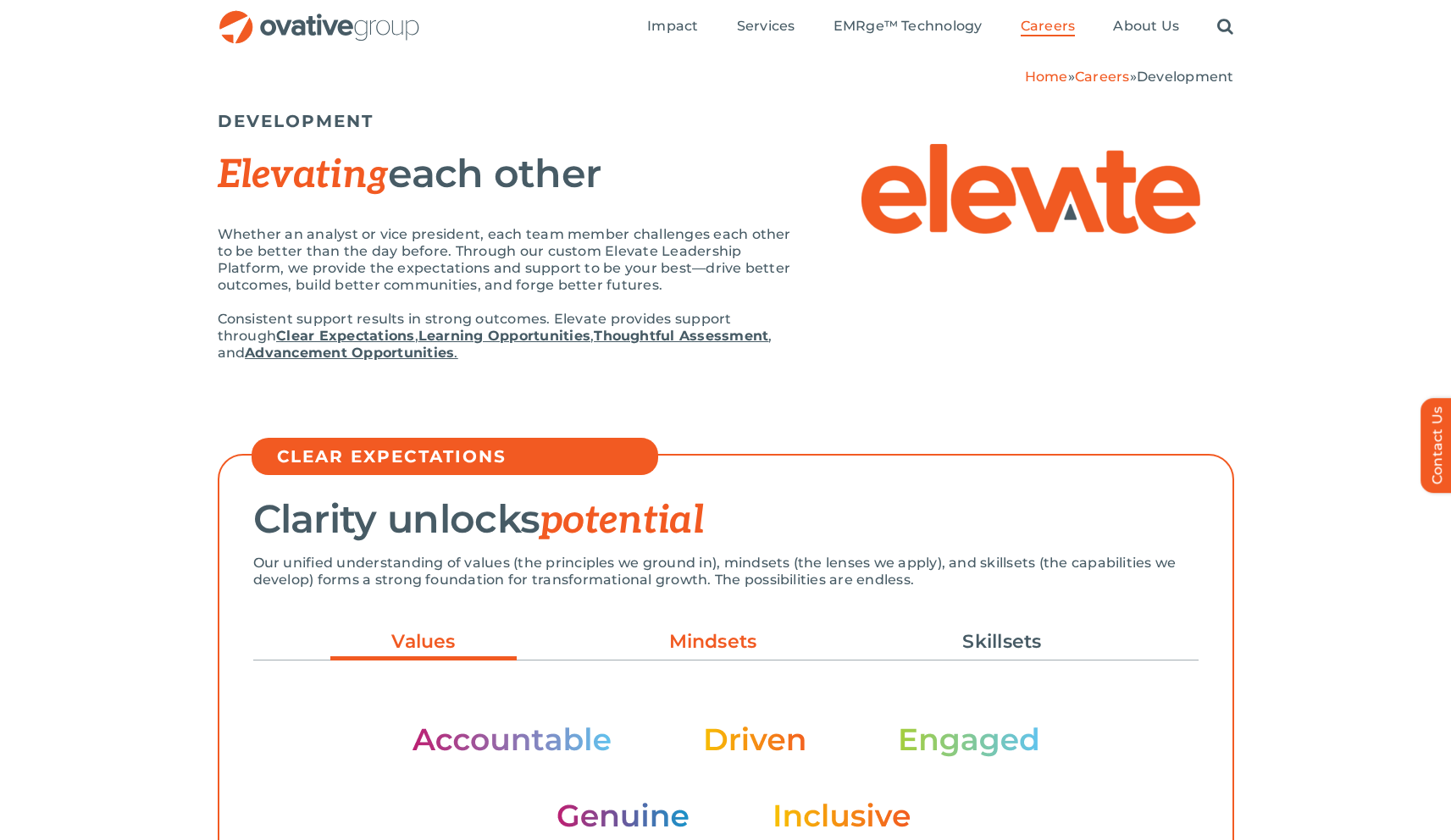
click at [719, 647] on link "Mindsets" at bounding box center [713, 641] width 186 height 29
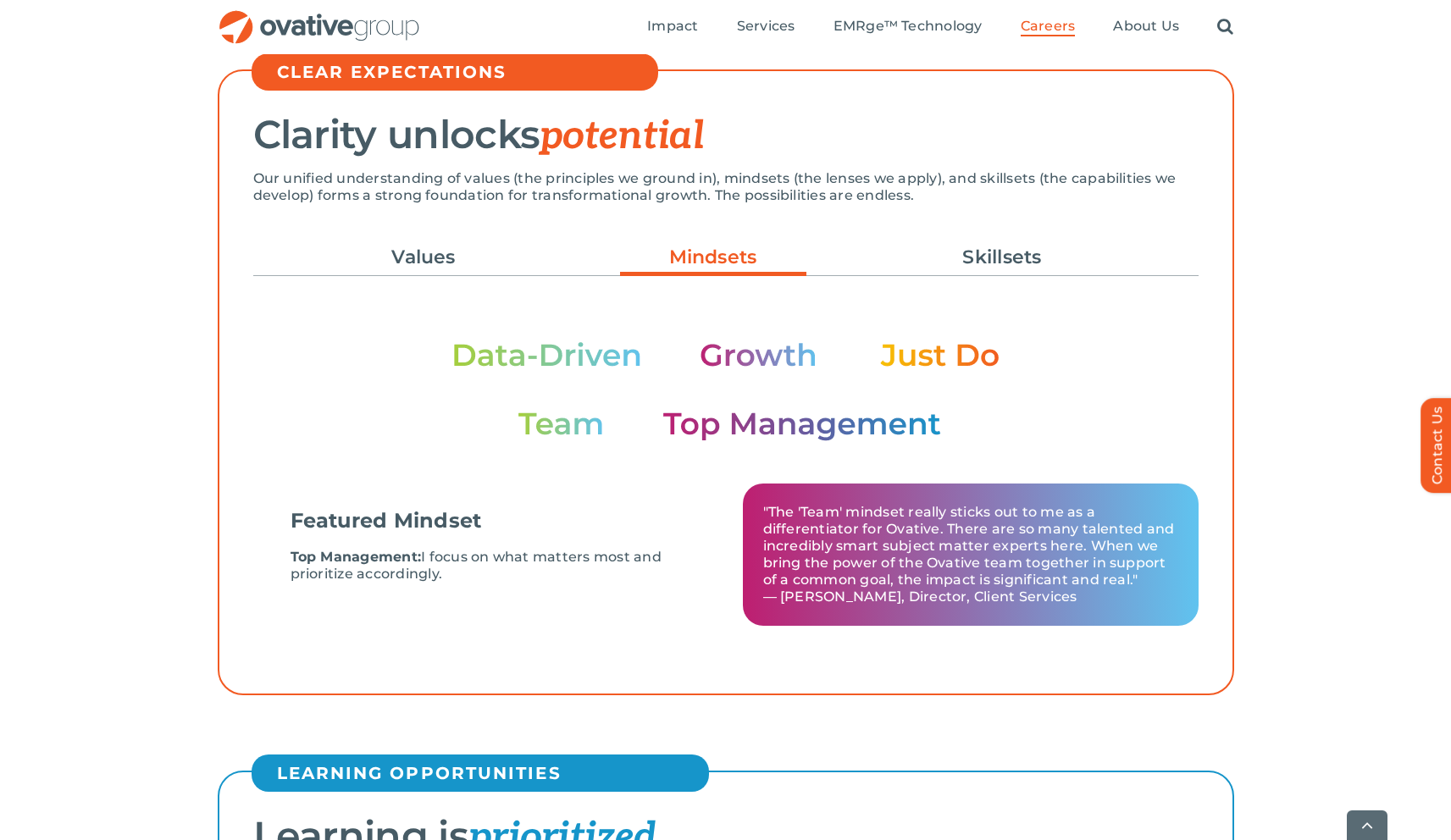
scroll to position [484, 0]
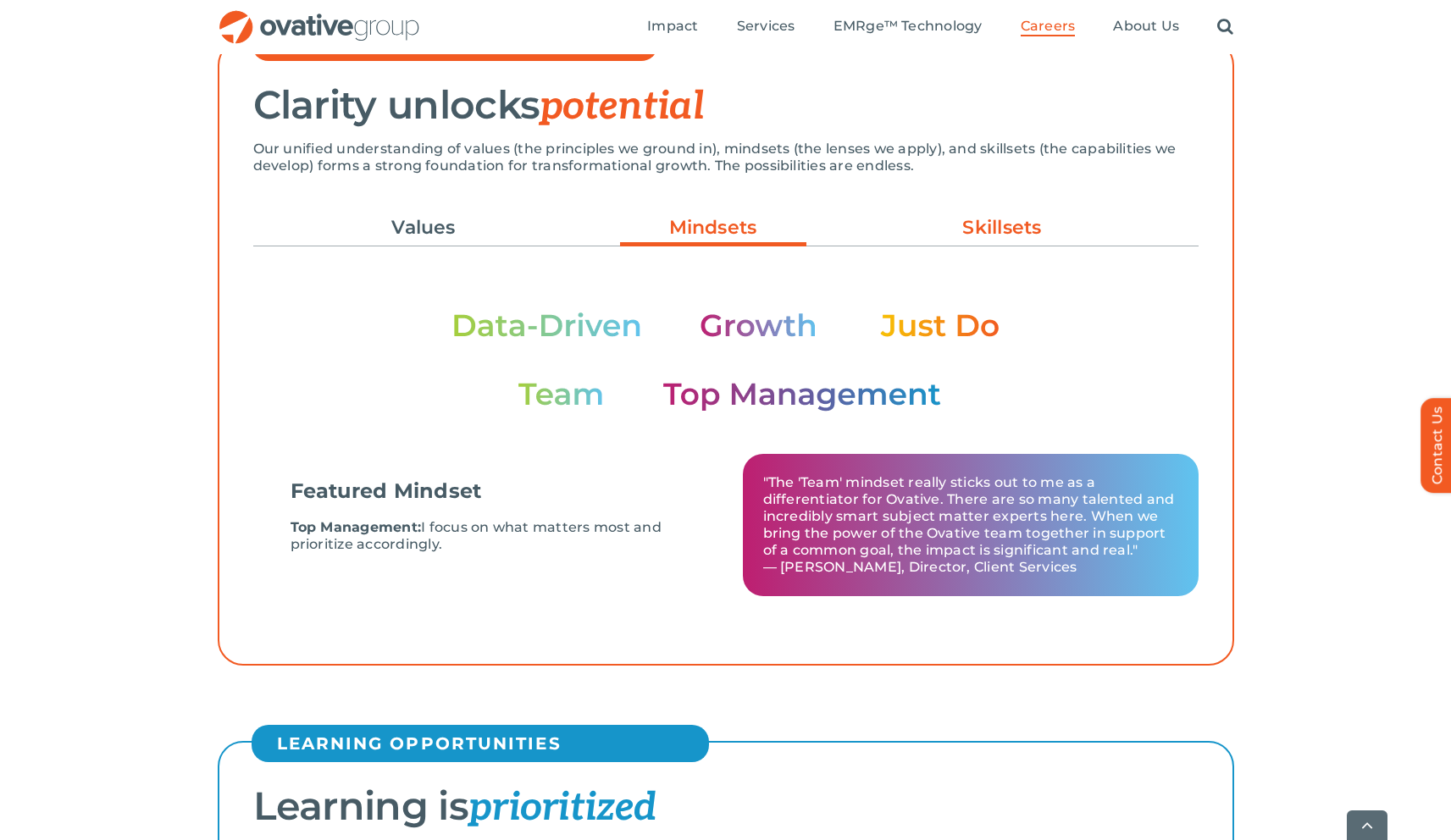
click at [936, 241] on link "Skillsets" at bounding box center [1002, 227] width 186 height 29
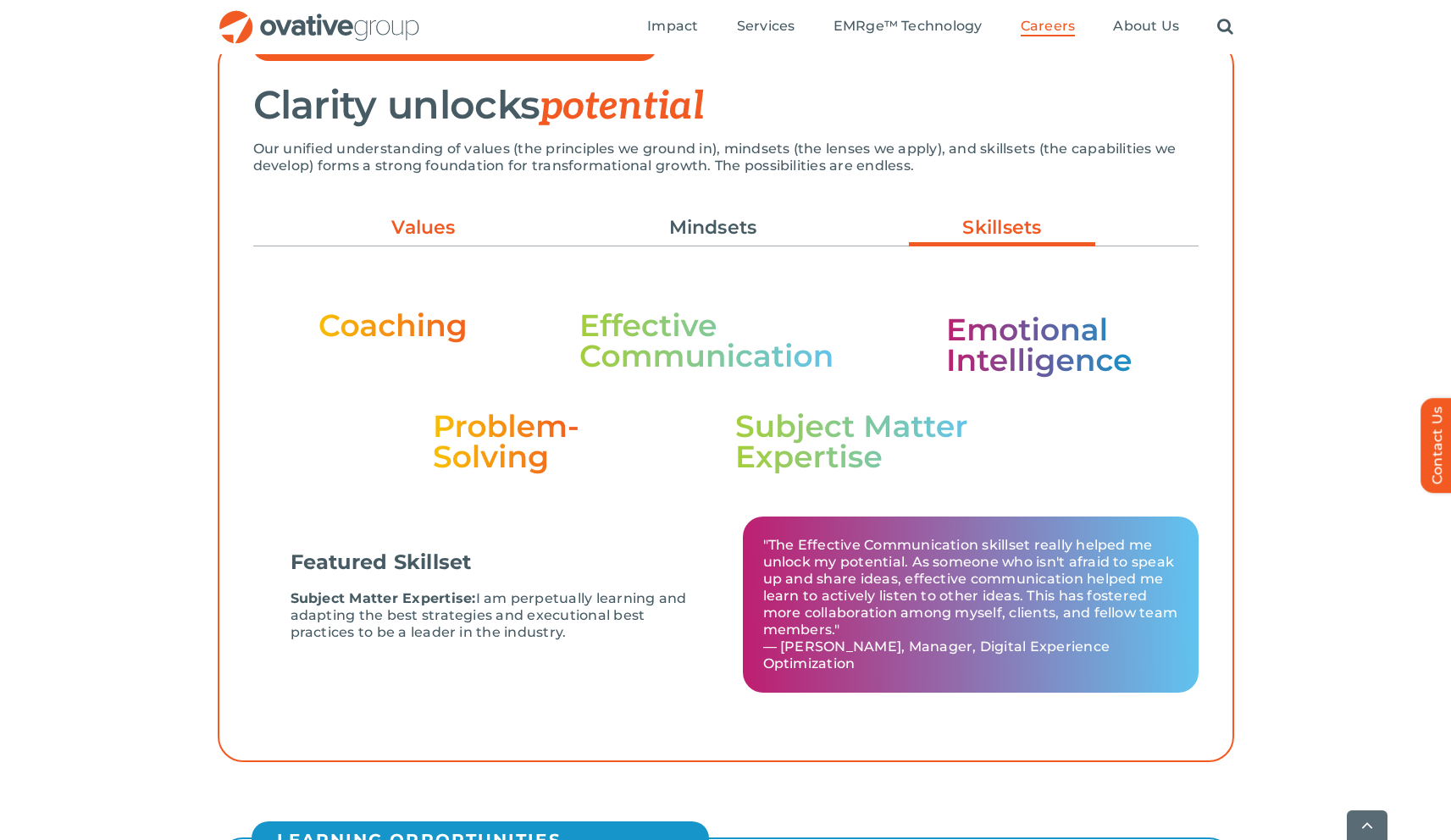
click at [413, 218] on link "Values" at bounding box center [423, 227] width 186 height 29
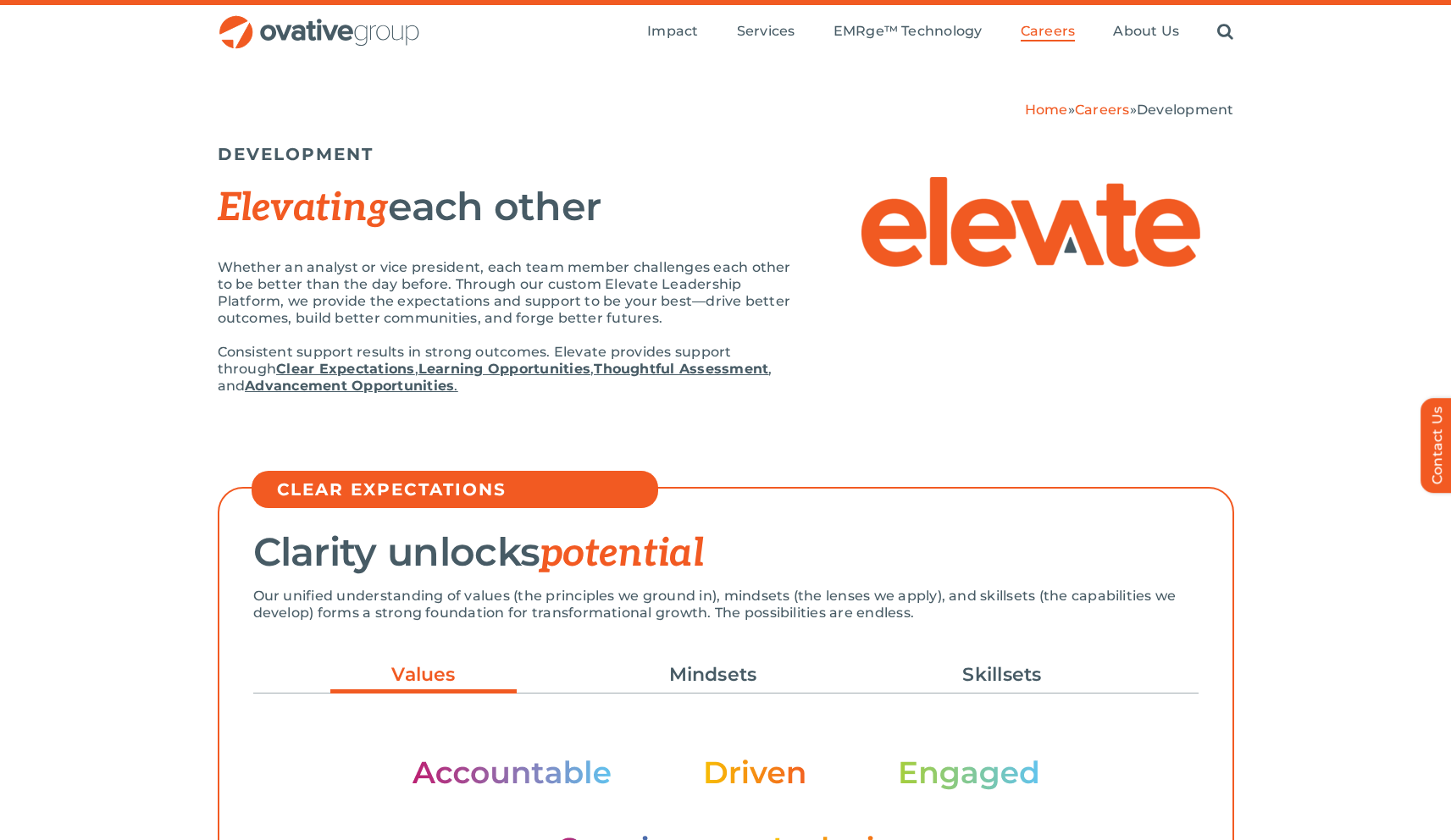
scroll to position [0, 0]
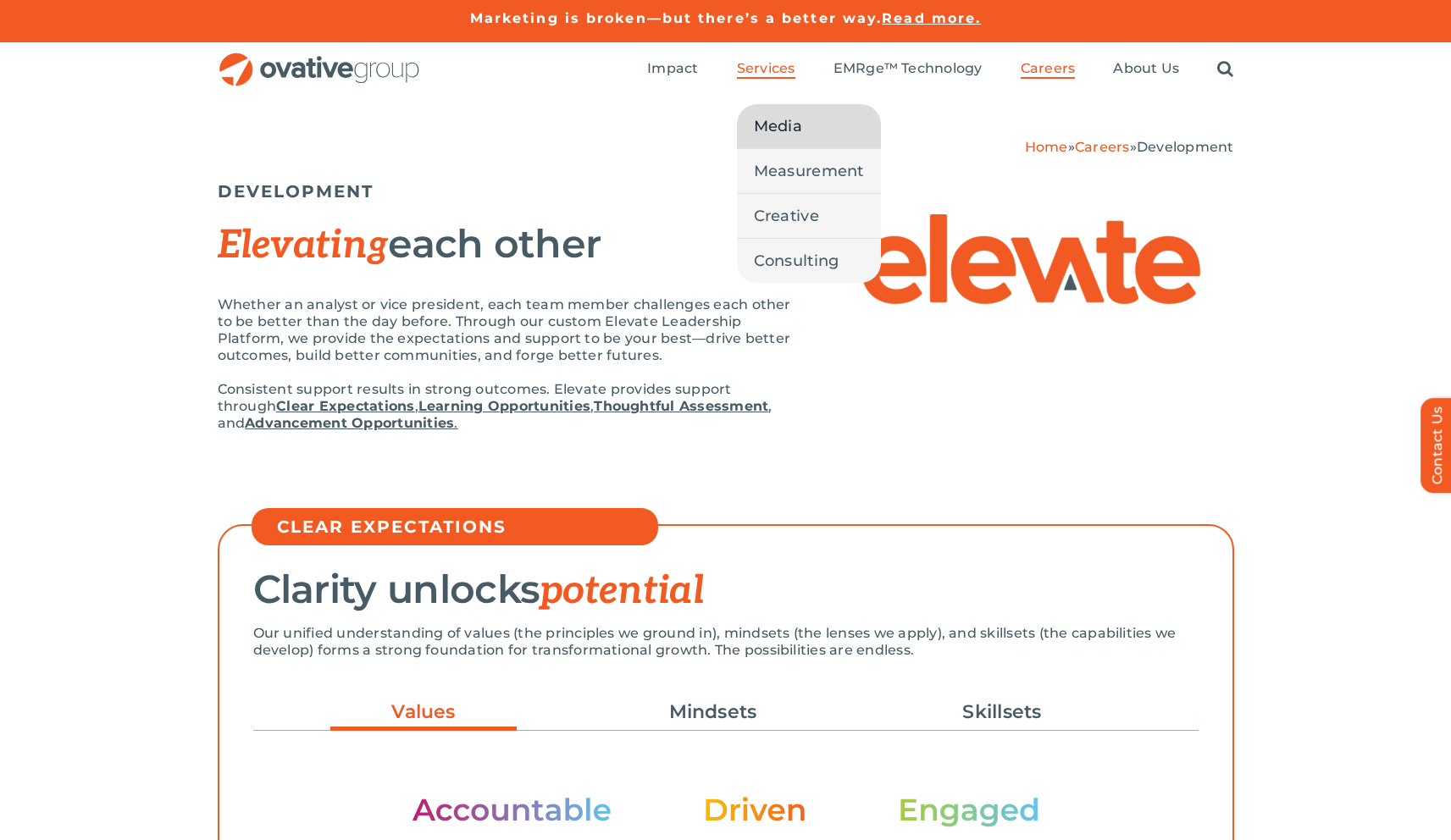
click at [787, 118] on span "Media" at bounding box center [778, 126] width 48 height 24
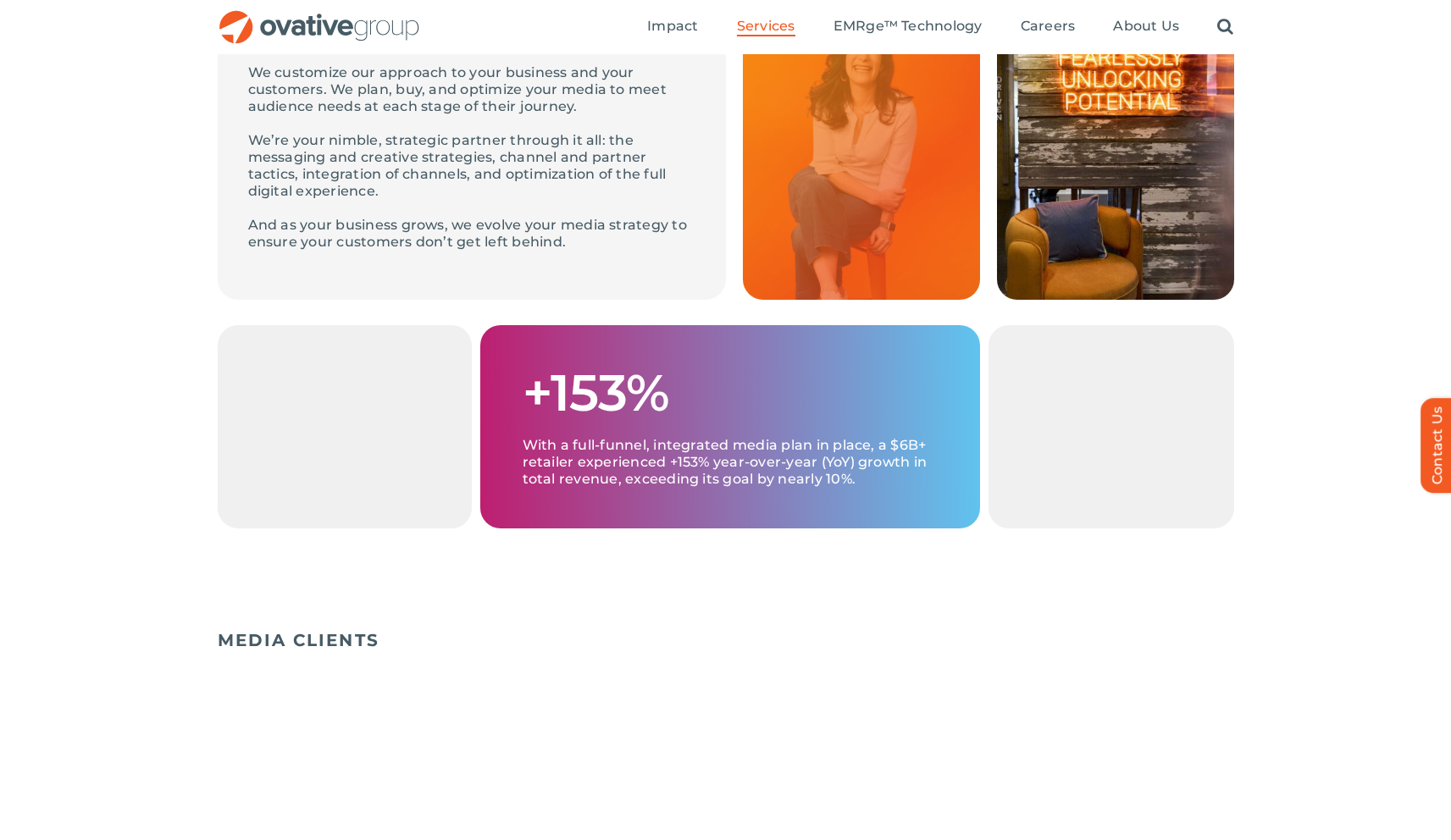
scroll to position [243, 0]
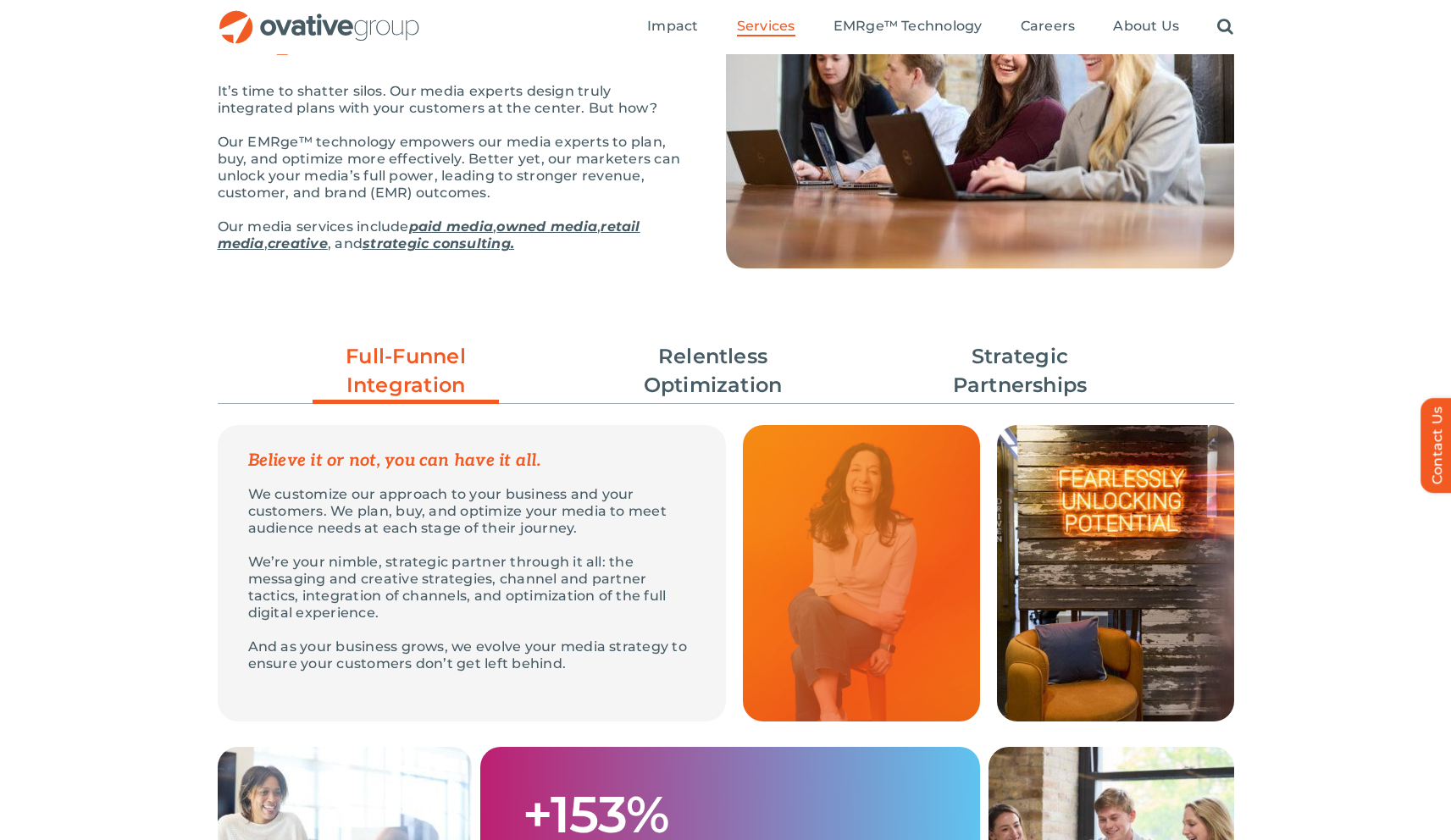
click at [446, 222] on link "paid media" at bounding box center [450, 226] width 84 height 16
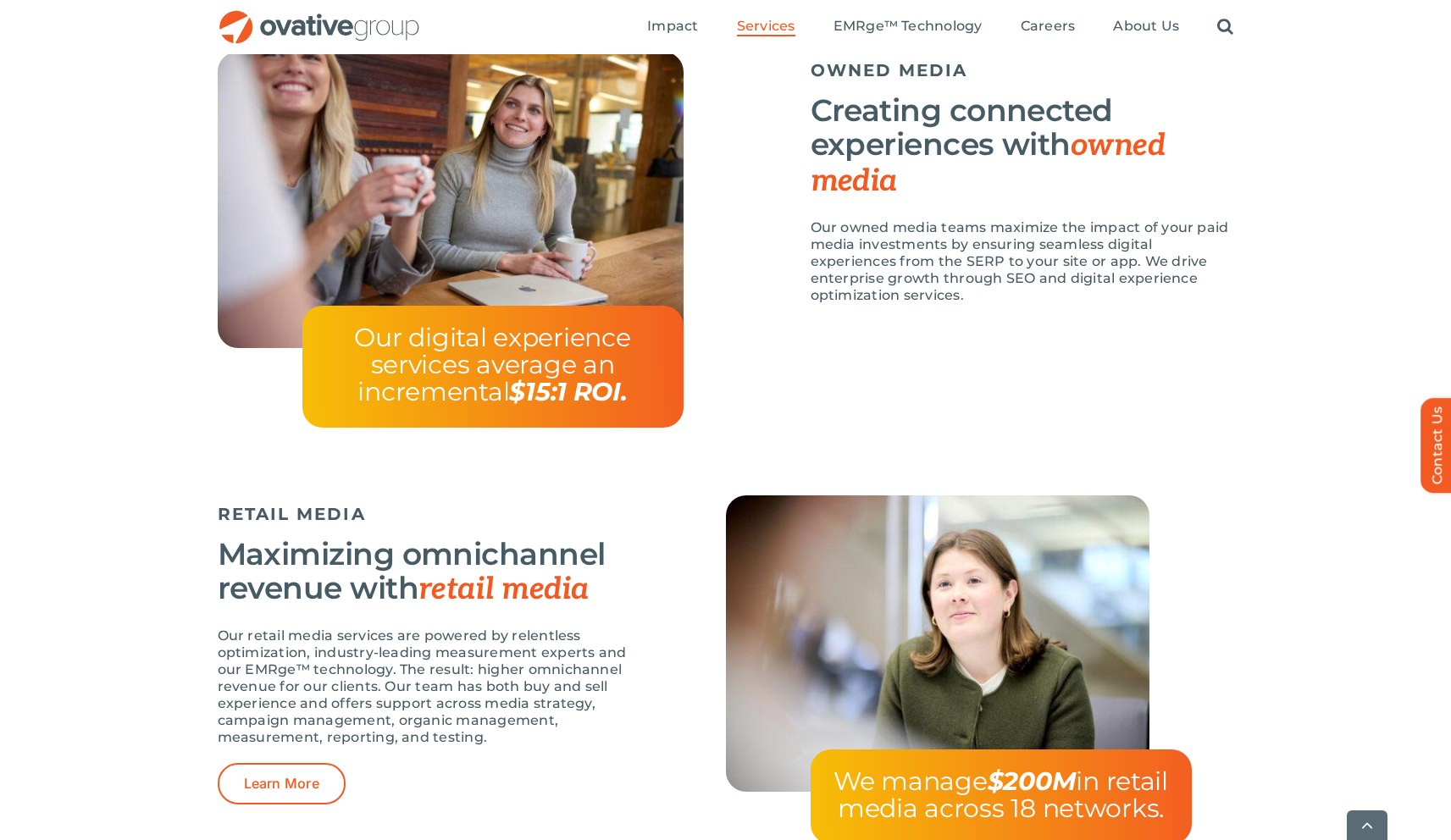
scroll to position [2003, 0]
